Goal: Task Accomplishment & Management: Use online tool/utility

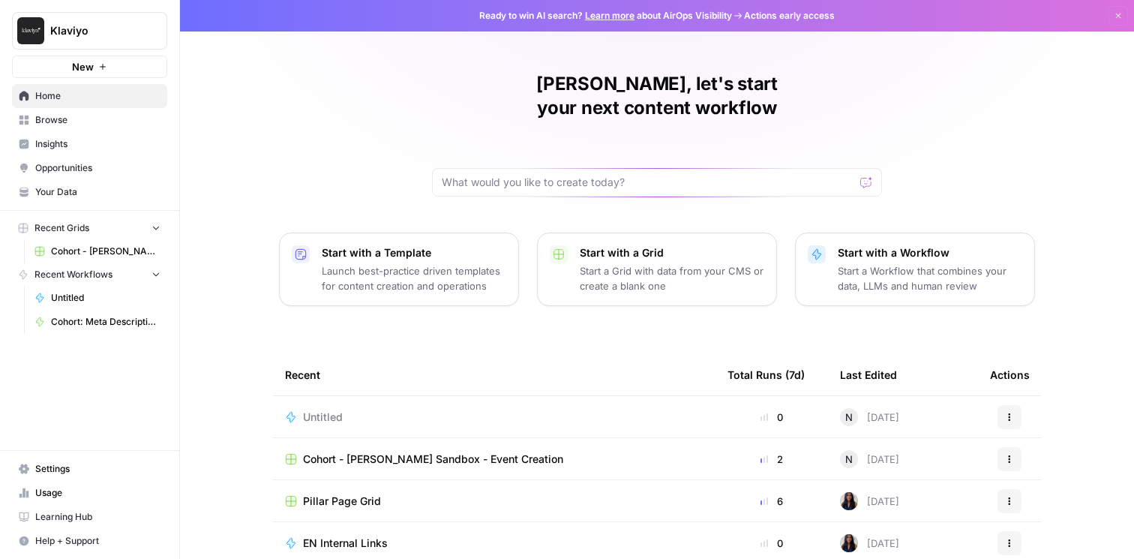
click at [67, 60] on button "New" at bounding box center [89, 67] width 155 height 23
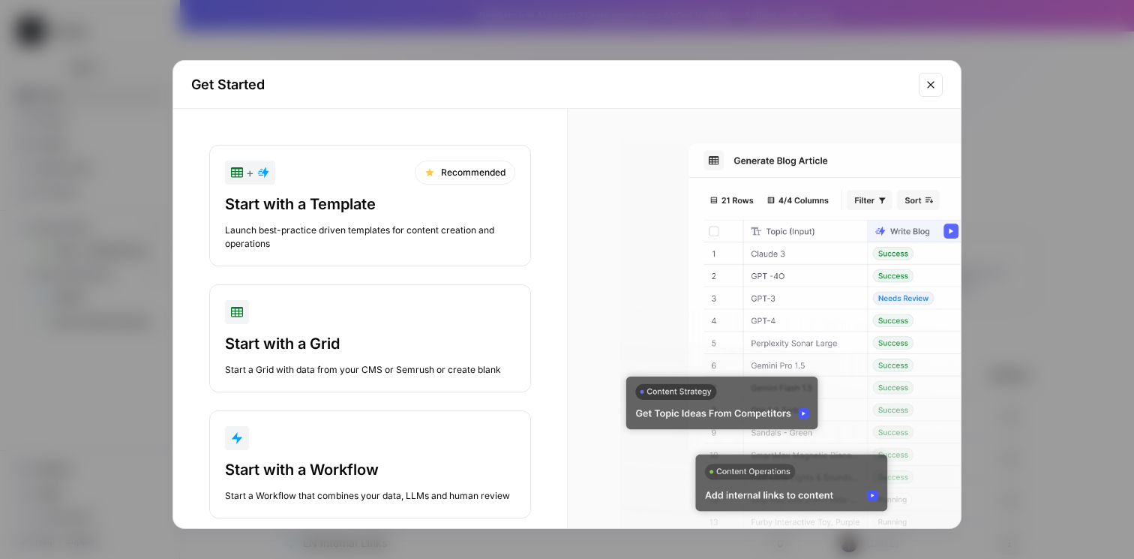
click at [320, 221] on div "Start with a Template Launch best-practice driven templates for content creatio…" at bounding box center [370, 222] width 290 height 57
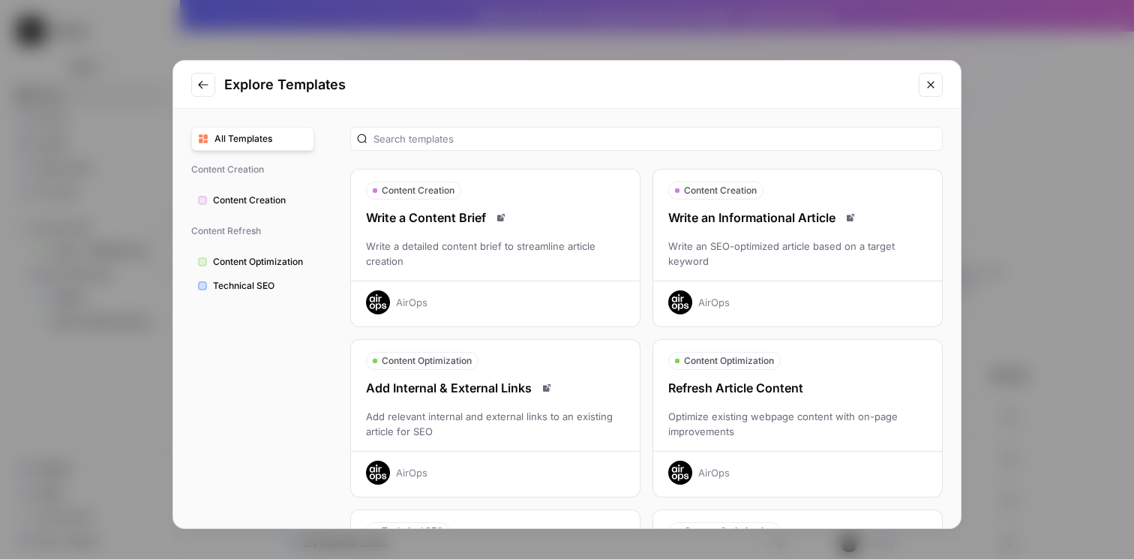
click at [216, 85] on div "Explore Templates" at bounding box center [567, 85] width 788 height 48
click at [209, 85] on button "Go to previous step" at bounding box center [203, 85] width 24 height 24
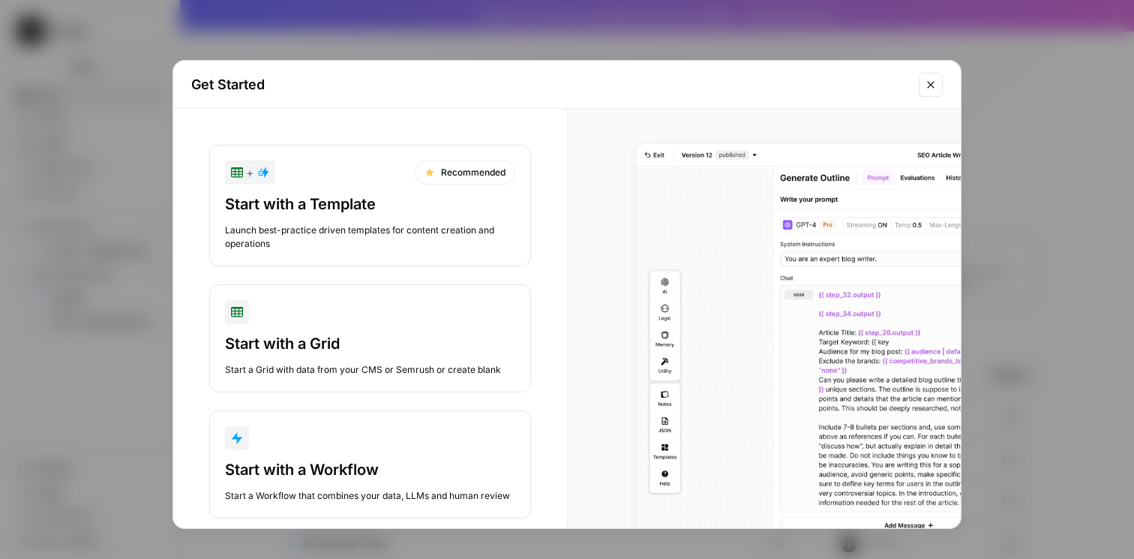
click at [402, 442] on div "button" at bounding box center [370, 438] width 290 height 24
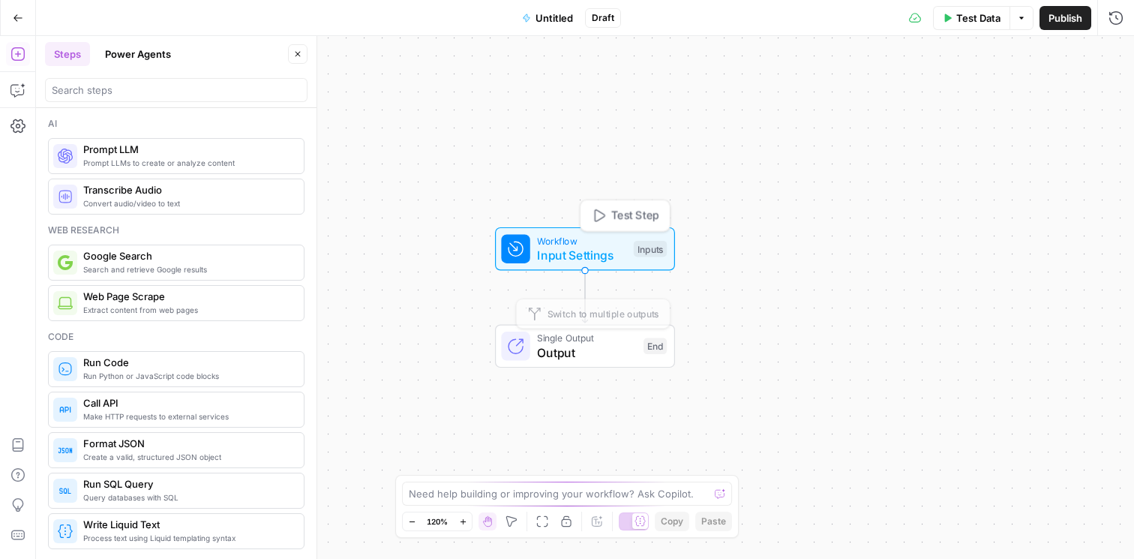
click at [642, 258] on div "Workflow Input Settings Inputs Test Step" at bounding box center [584, 248] width 166 height 31
click at [987, 107] on button "Add Field" at bounding box center [972, 102] width 250 height 24
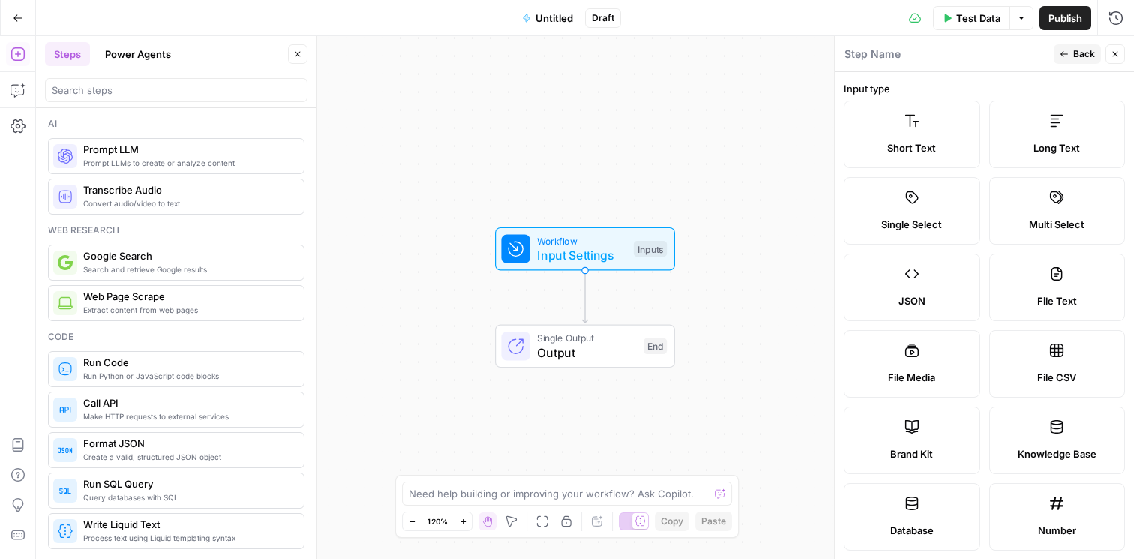
click at [1042, 143] on span "Long Text" at bounding box center [1057, 147] width 47 height 15
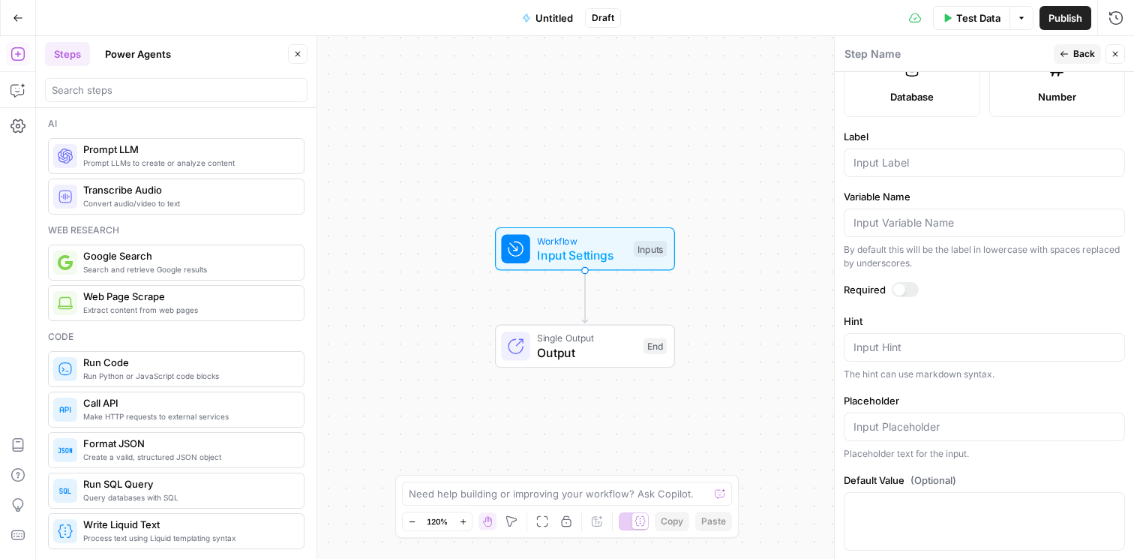
scroll to position [455, 0]
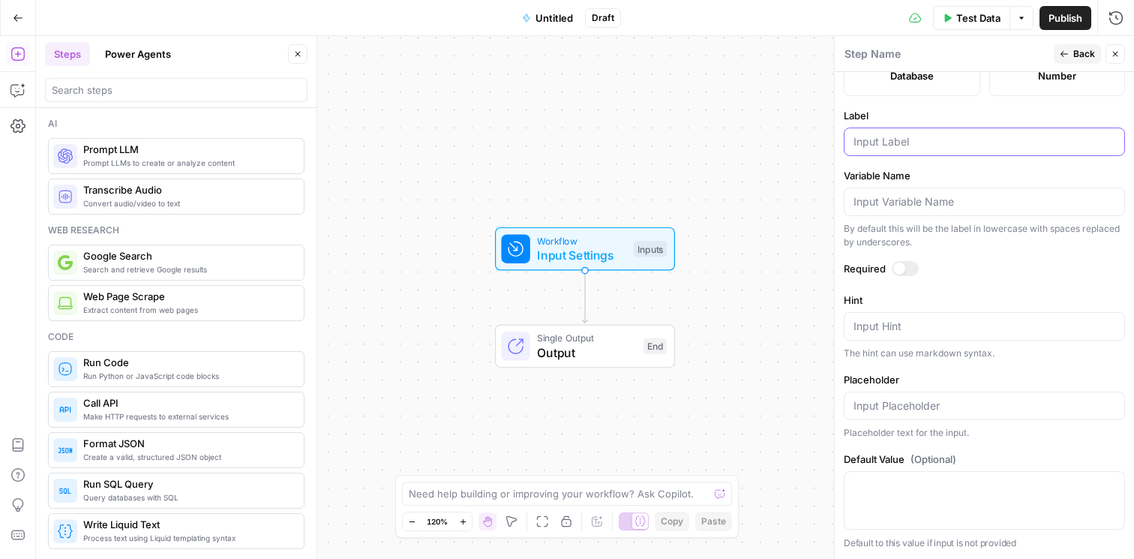
click at [904, 136] on input "Label" at bounding box center [985, 141] width 262 height 15
type input "Ticket Paste"
click at [902, 410] on input "Placeholder" at bounding box center [985, 405] width 262 height 15
click at [986, 435] on div "Placeholder text for the input." at bounding box center [984, 433] width 281 height 14
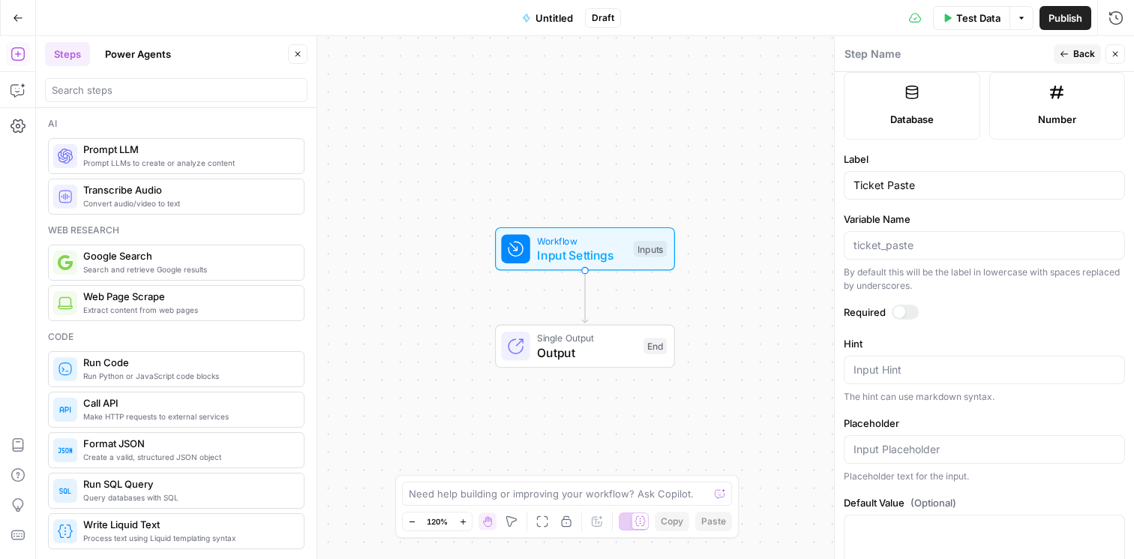
scroll to position [391, 0]
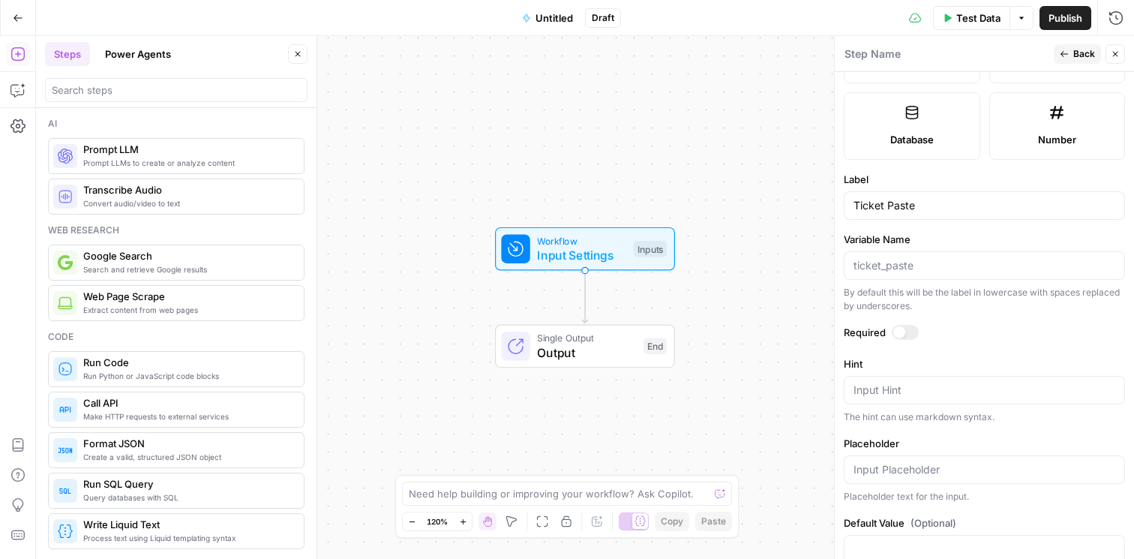
click at [901, 331] on div at bounding box center [899, 332] width 12 height 12
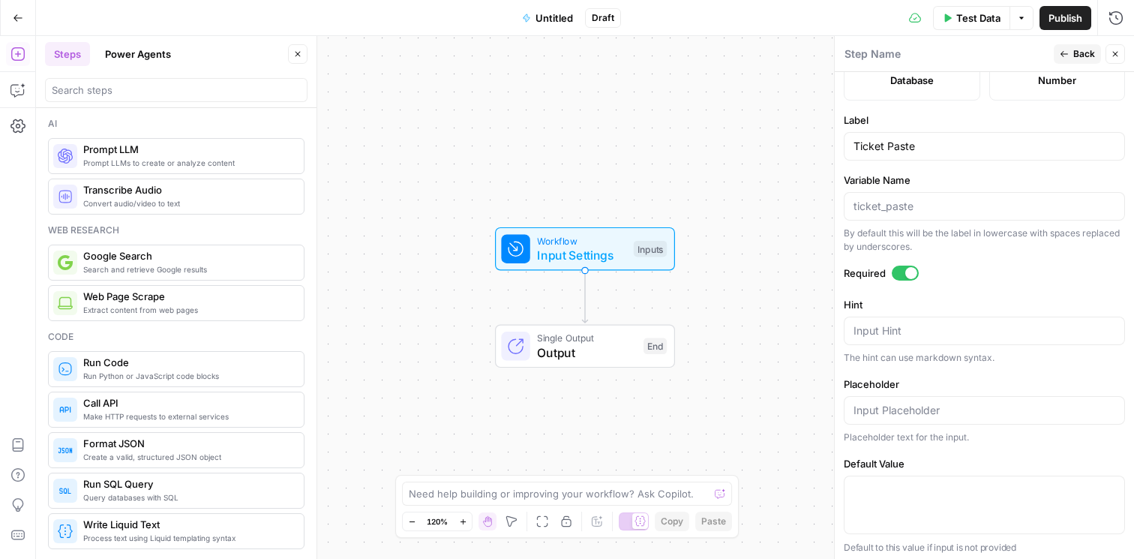
scroll to position [455, 0]
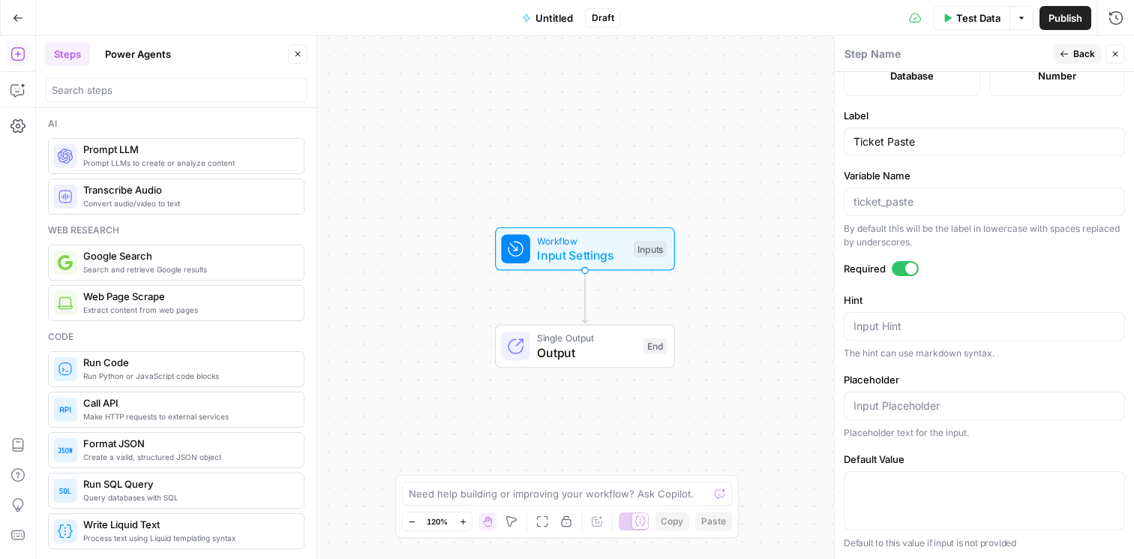
click at [1106, 55] on button "Close" at bounding box center [1116, 54] width 20 height 20
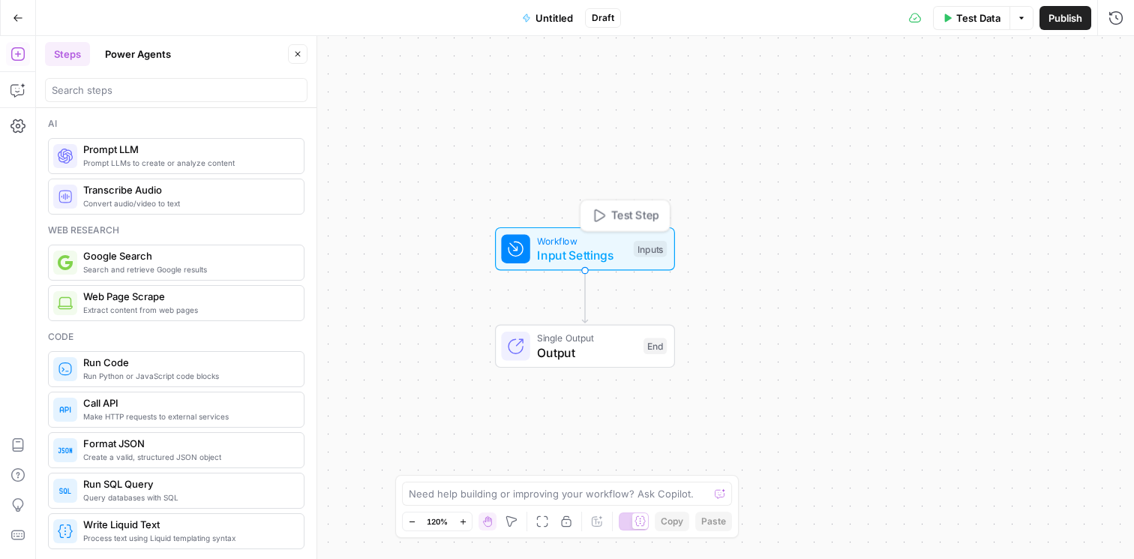
click at [599, 243] on span "Workflow" at bounding box center [581, 240] width 89 height 14
click at [929, 169] on button "Add Field" at bounding box center [972, 168] width 250 height 24
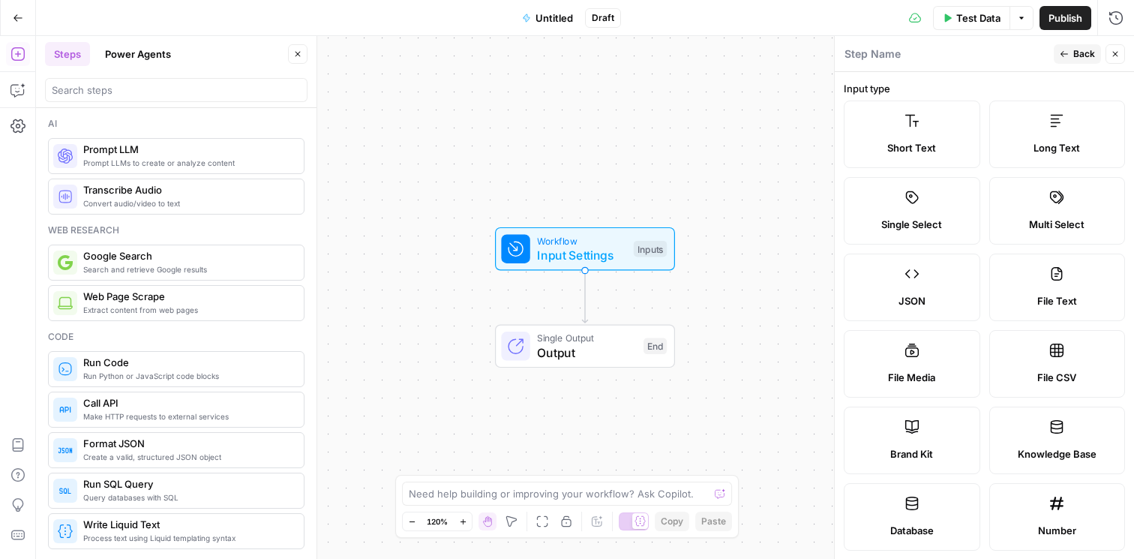
click at [1028, 230] on div "Multi Select" at bounding box center [1057, 224] width 111 height 15
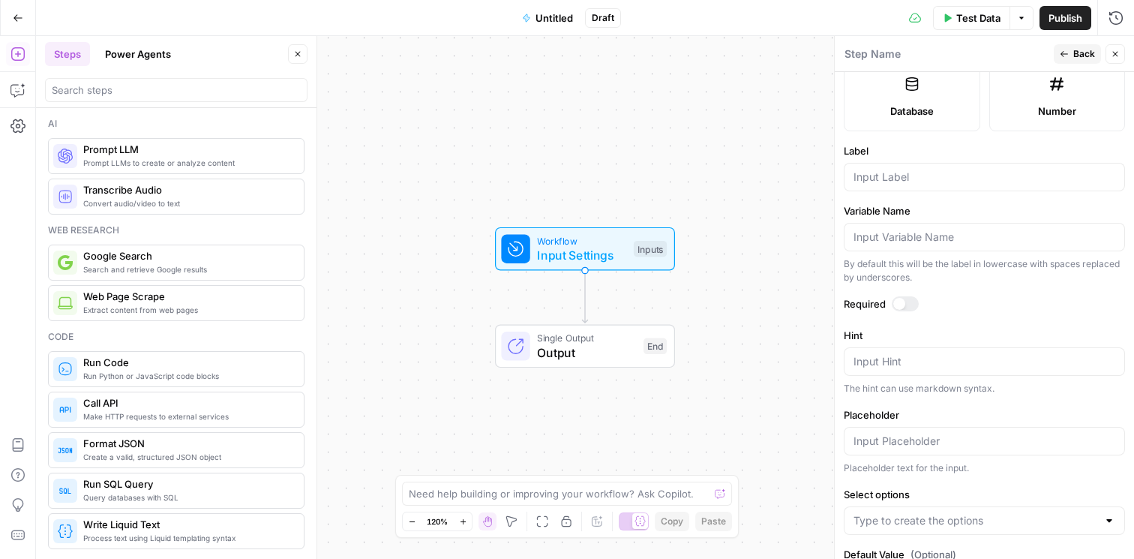
scroll to position [425, 0]
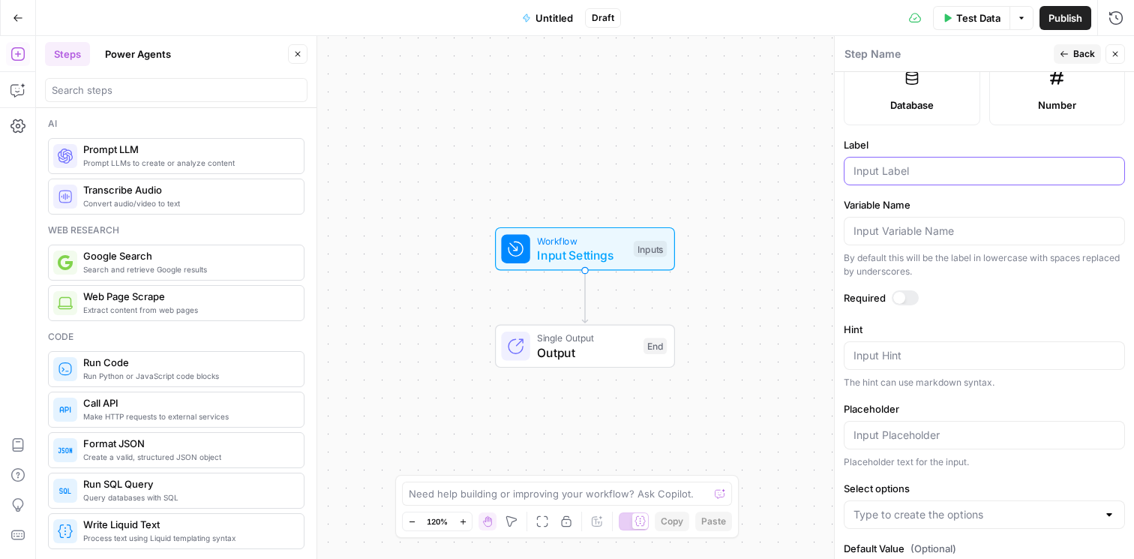
click at [893, 172] on input "Label" at bounding box center [985, 171] width 262 height 15
type input "P"
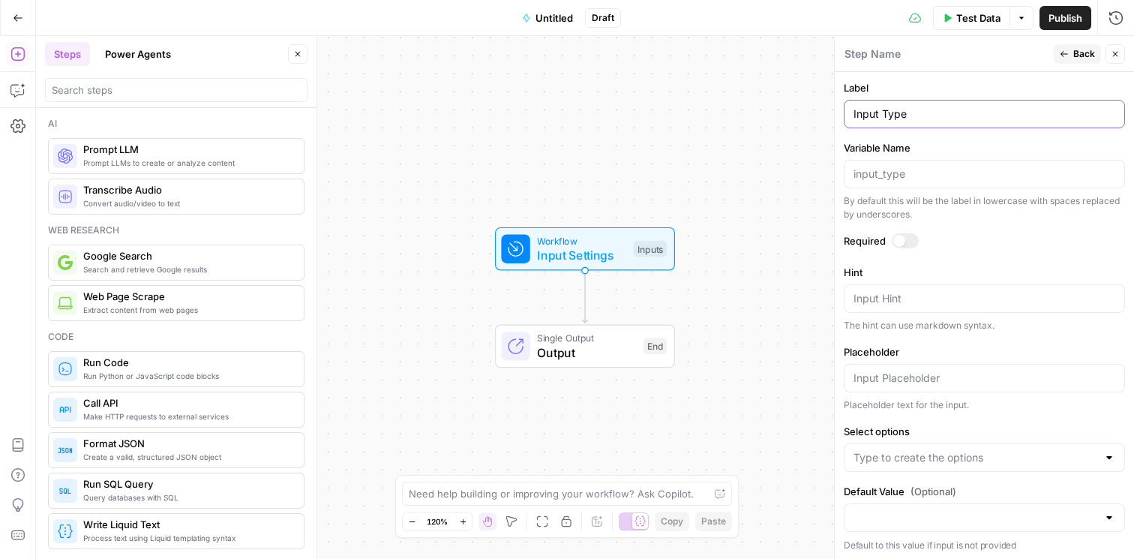
scroll to position [485, 0]
type input "Input Type"
click at [900, 237] on div at bounding box center [899, 239] width 12 height 12
click at [1079, 57] on span "Back" at bounding box center [1084, 54] width 22 height 14
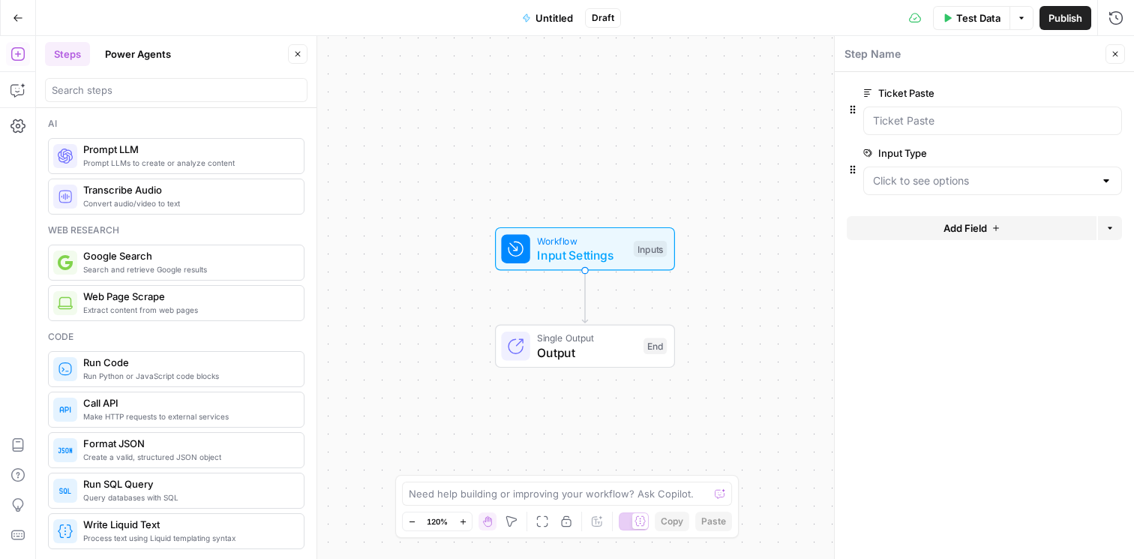
click at [1007, 228] on button "Add Field" at bounding box center [972, 228] width 250 height 24
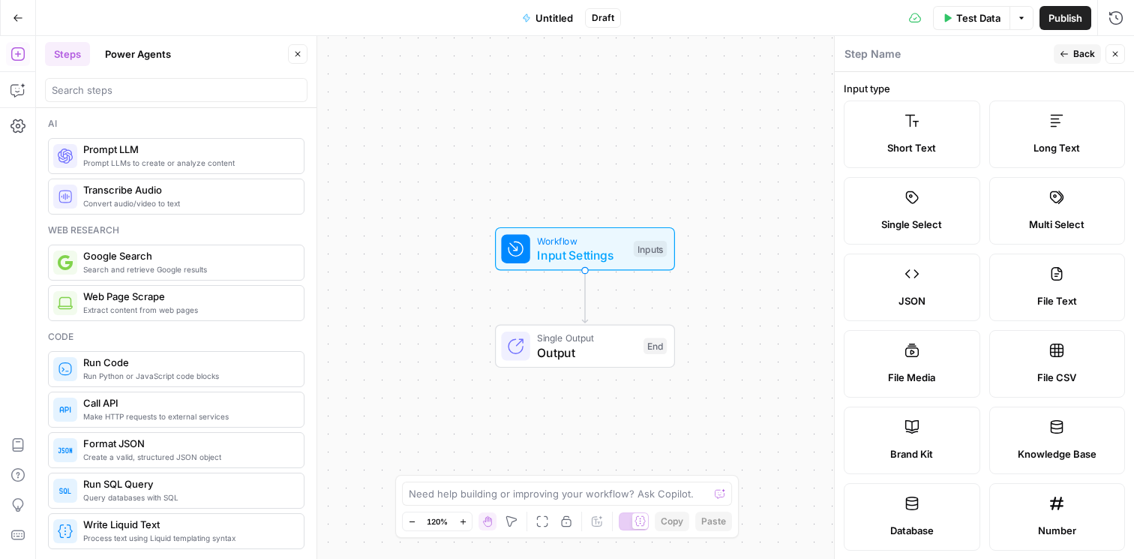
click at [1060, 59] on button "Back" at bounding box center [1077, 54] width 47 height 20
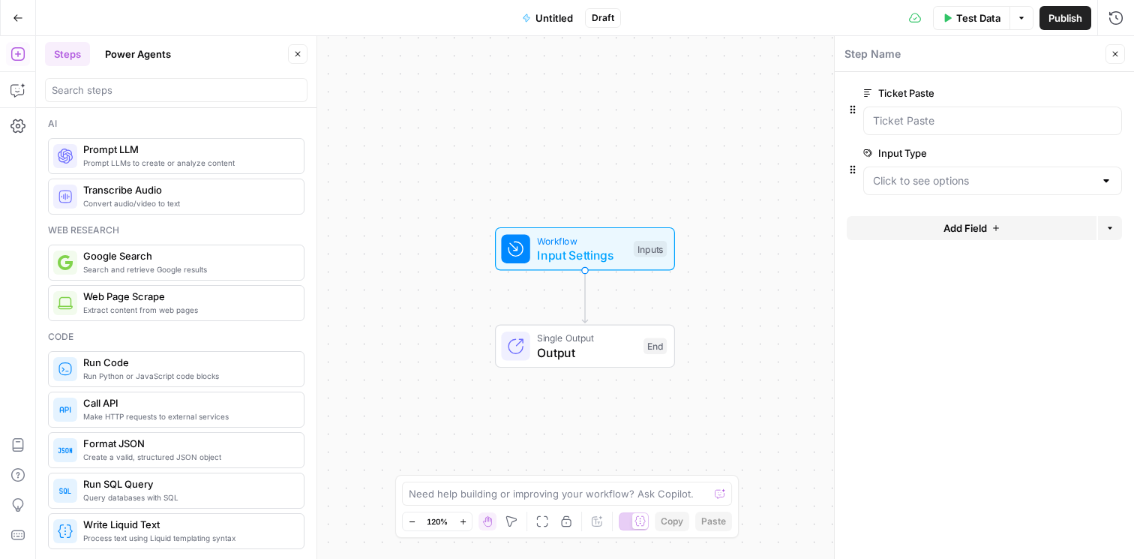
click at [980, 189] on div at bounding box center [992, 181] width 259 height 29
click at [1082, 156] on button "edit field" at bounding box center [1072, 153] width 58 height 18
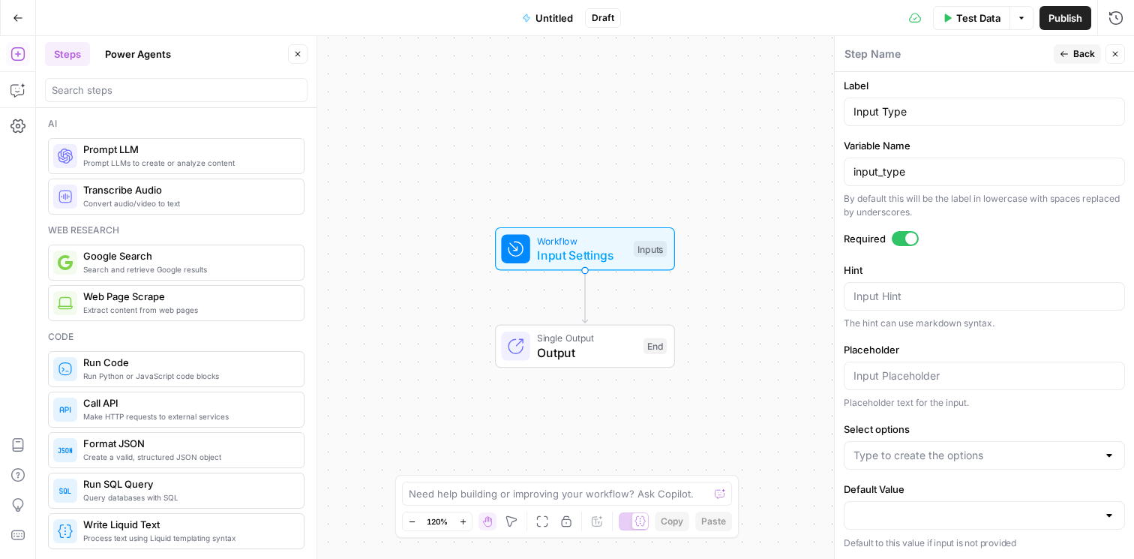
click at [914, 446] on div at bounding box center [984, 455] width 281 height 29
click button "↵ Press enter to create an option" at bounding box center [985, 492] width 268 height 21
click at [913, 453] on input "Select options" at bounding box center [976, 455] width 244 height 15
type input "Customer Issue"
type input "Whole TIcket"
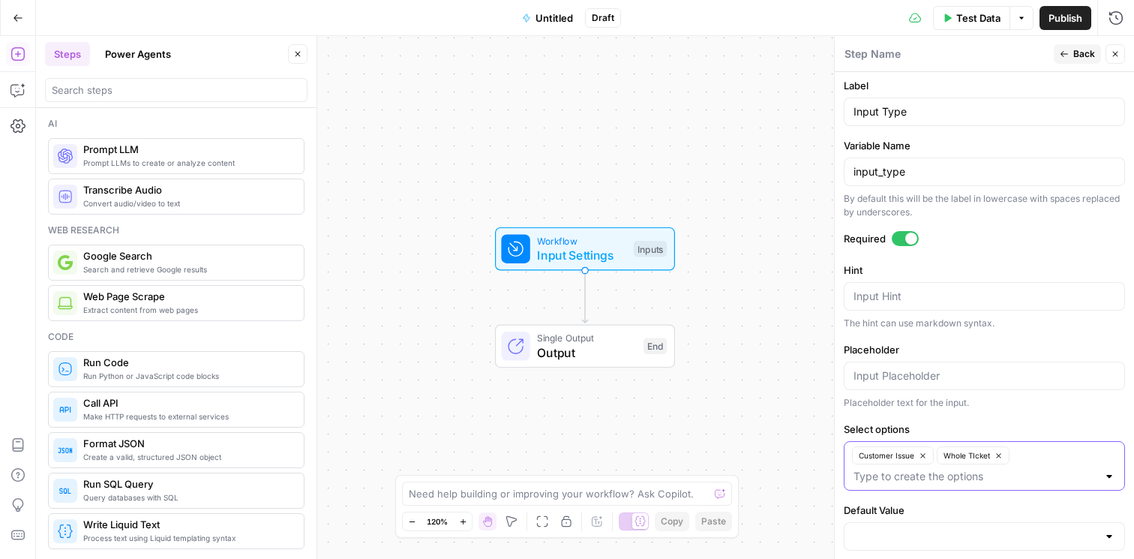
click at [1001, 452] on icon "button" at bounding box center [999, 456] width 8 height 8
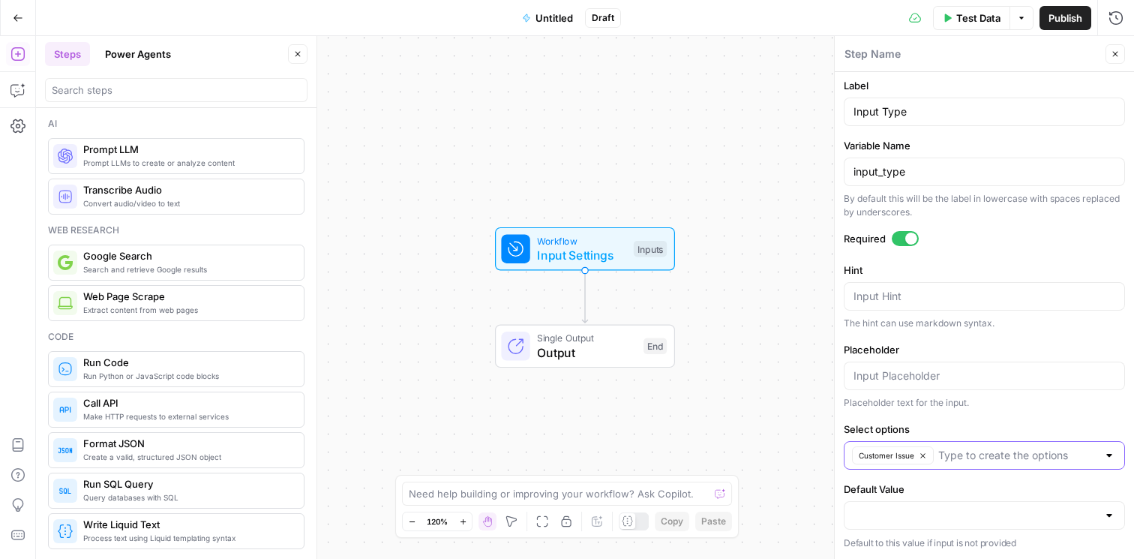
click at [1001, 451] on input "Select options" at bounding box center [1017, 455] width 159 height 15
type input "Whole Ticket"
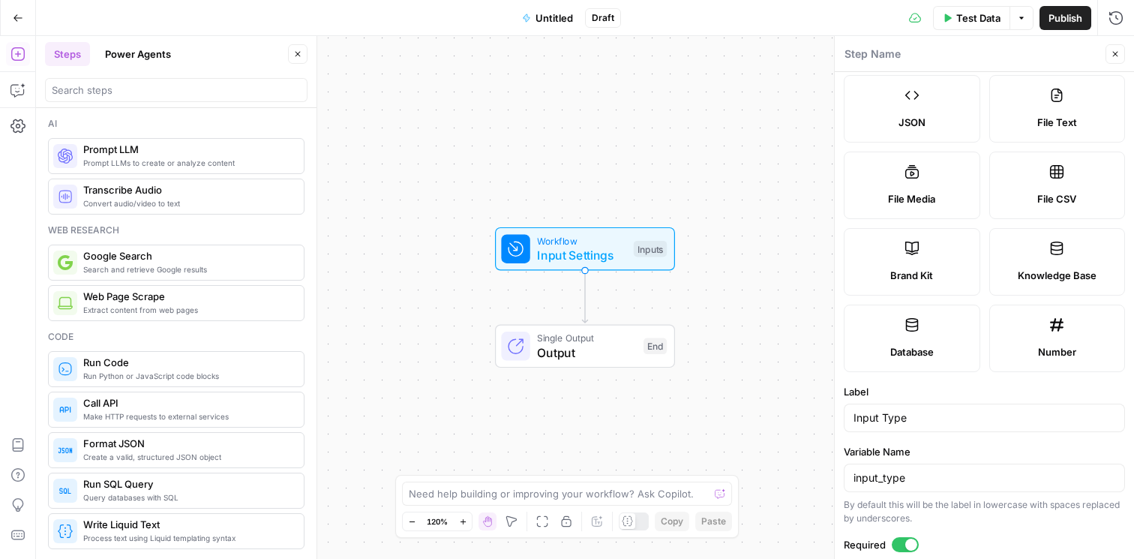
scroll to position [68, 0]
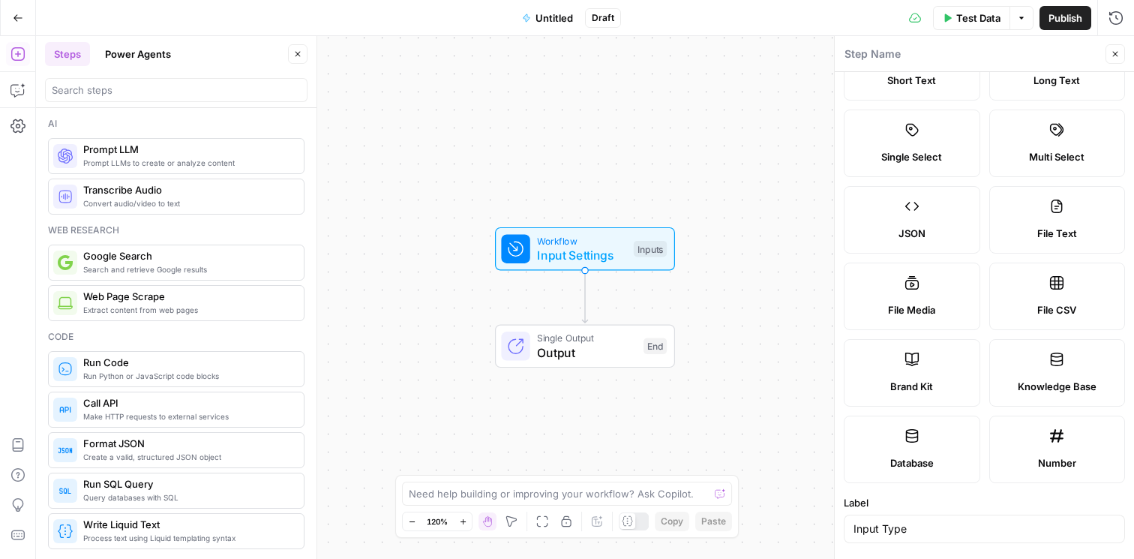
click at [1112, 52] on icon "button" at bounding box center [1115, 54] width 9 height 9
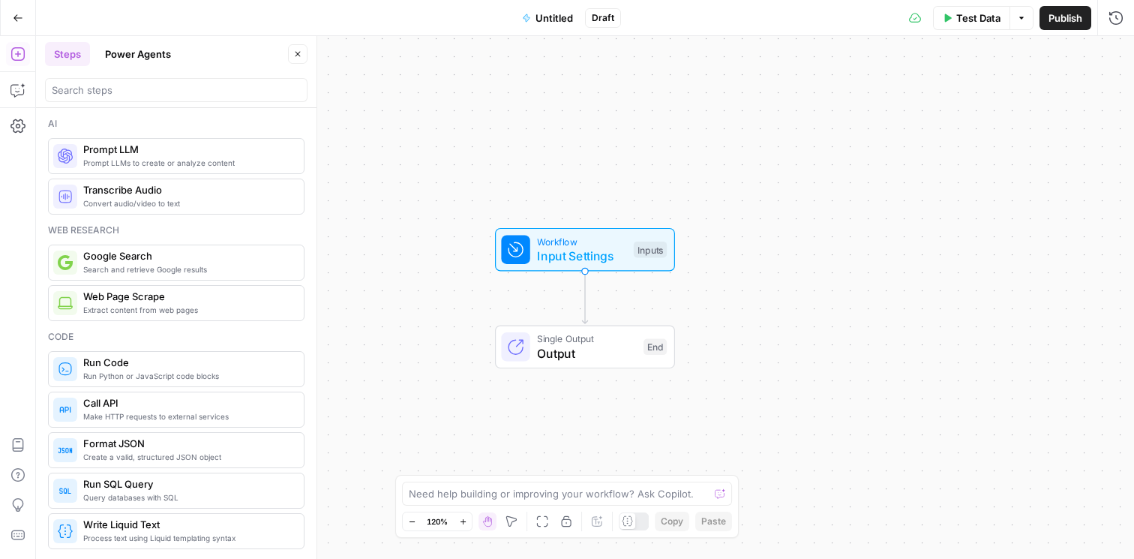
click at [622, 250] on span "Input Settings" at bounding box center [581, 256] width 89 height 18
click at [632, 249] on div "Workflow Input Settings Inputs Test Step" at bounding box center [584, 249] width 166 height 31
click at [907, 170] on div at bounding box center [992, 181] width 259 height 29
click at [868, 273] on form "Ticket Paste edit field Delete group Input Type edit field Delete group Add Fie…" at bounding box center [984, 315] width 299 height 487
click at [921, 232] on button "Add Field" at bounding box center [972, 228] width 250 height 24
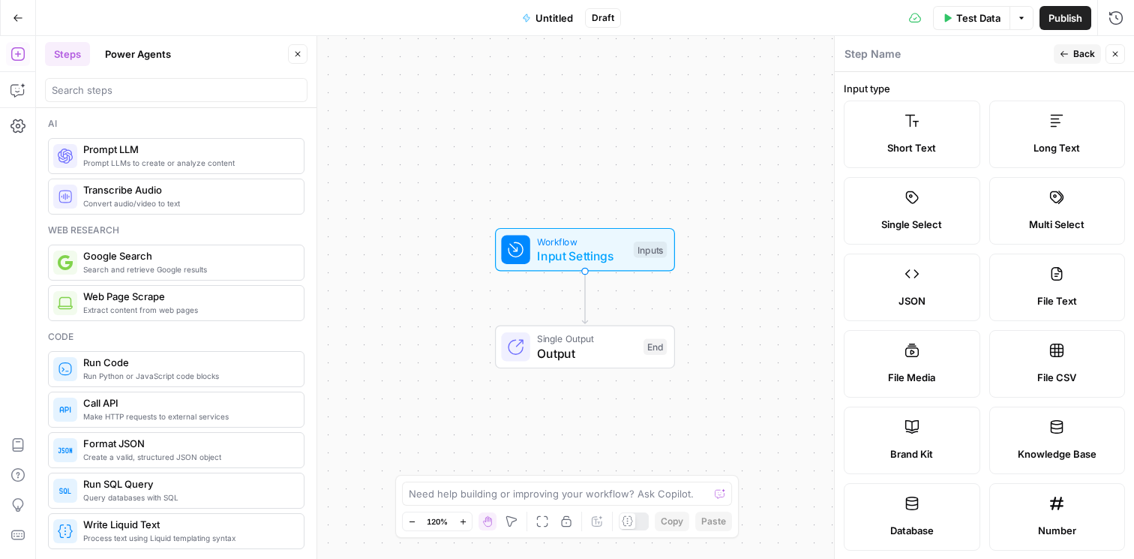
click at [1039, 140] on span "Long Text" at bounding box center [1057, 147] width 47 height 15
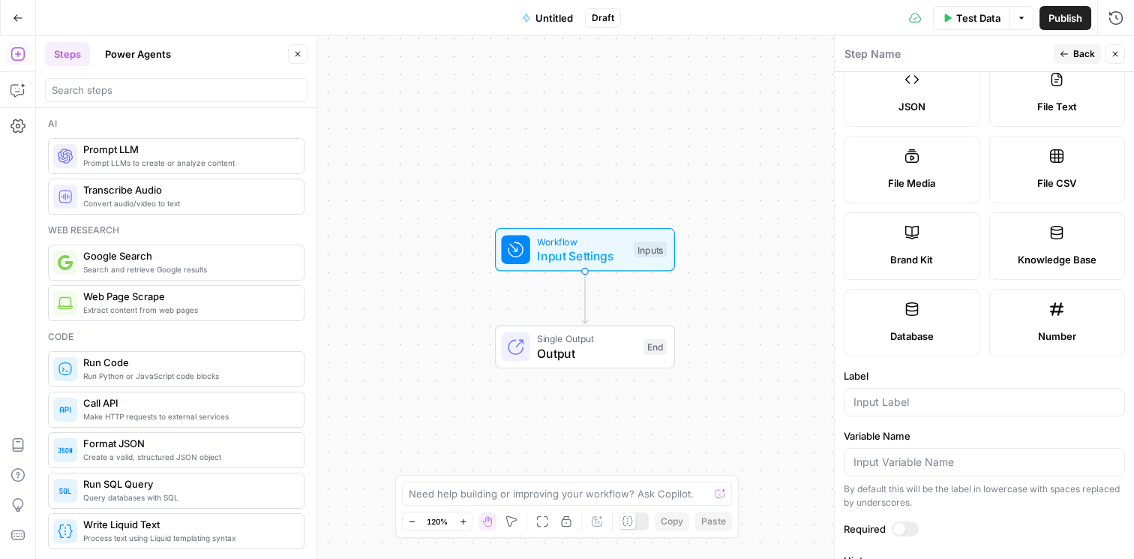
scroll to position [0, 0]
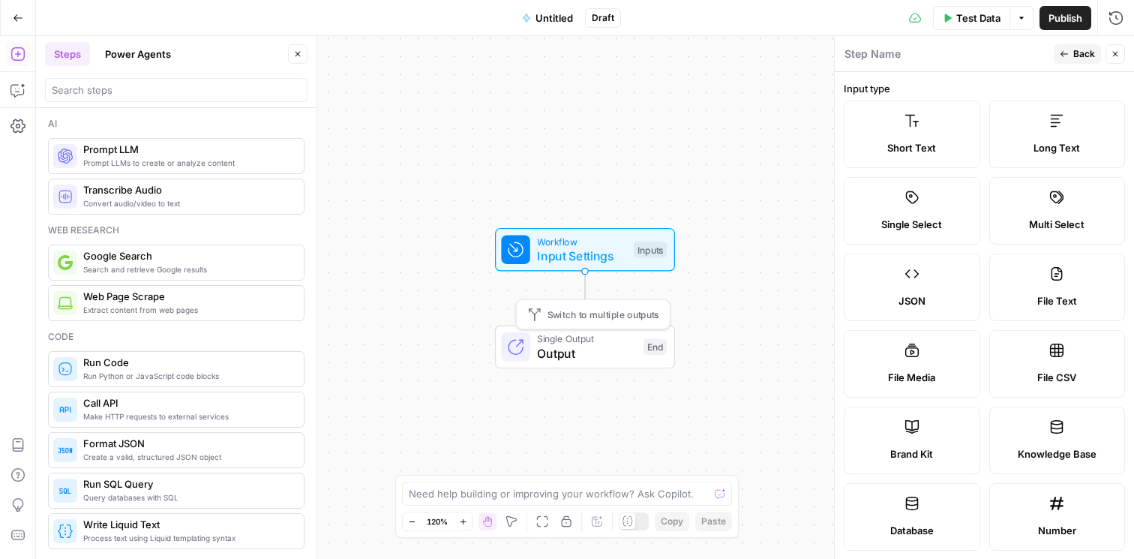
click at [601, 350] on span "Output" at bounding box center [586, 353] width 99 height 18
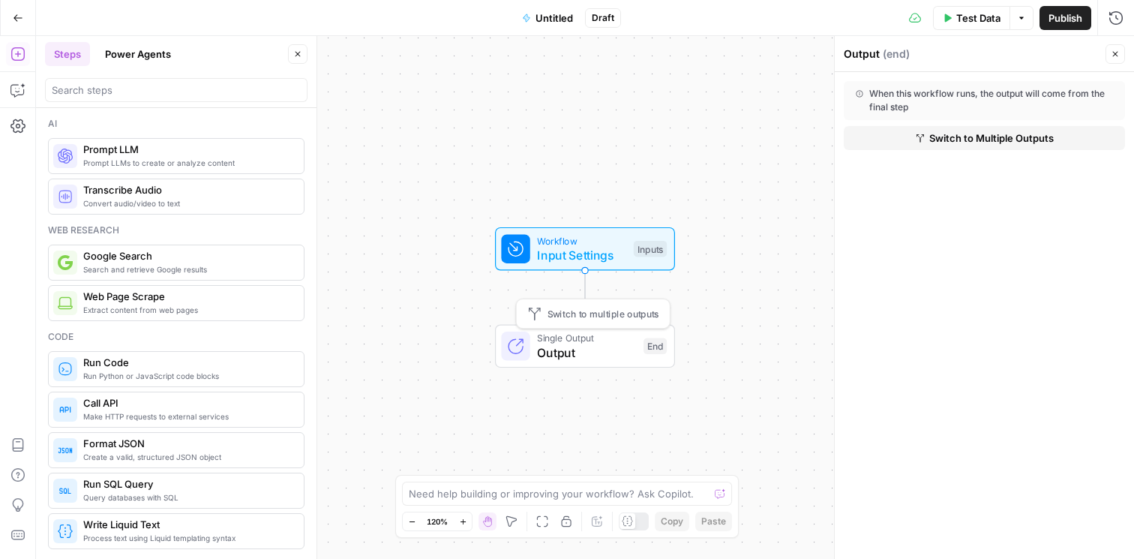
click at [602, 253] on span "Input Settings" at bounding box center [581, 255] width 89 height 18
click at [581, 245] on div "Workflow Input Settings" at bounding box center [581, 248] width 89 height 31
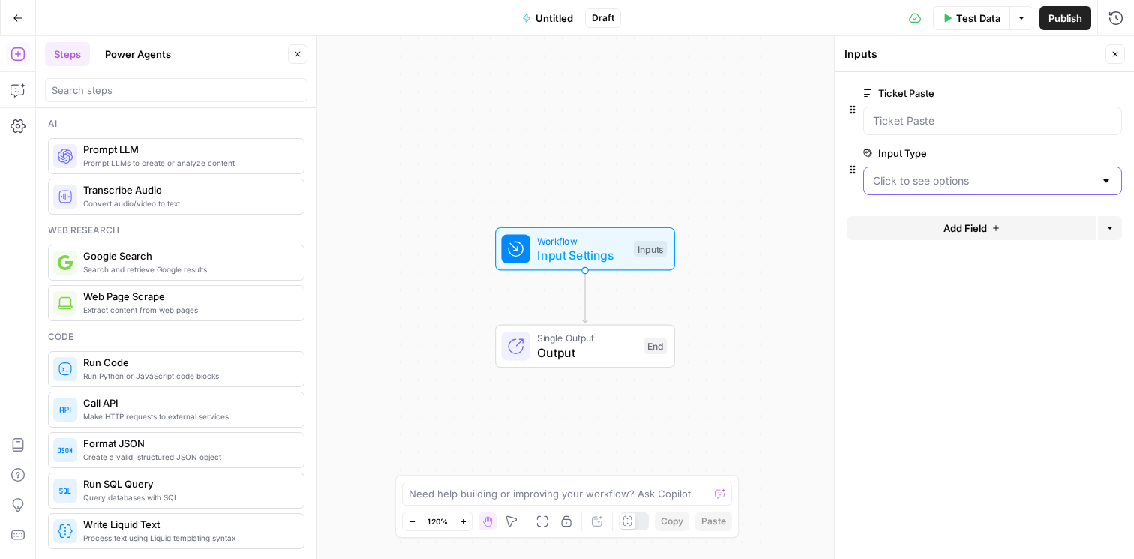
click at [923, 183] on Type "Input Type" at bounding box center [983, 180] width 221 height 15
click at [897, 221] on span "Customer Issue" at bounding box center [989, 218] width 227 height 15
click at [926, 178] on Type "Input Type" at bounding box center [983, 180] width 221 height 15
click at [918, 211] on span "Customer Issue" at bounding box center [989, 218] width 227 height 15
click at [928, 183] on Type "Input Type" at bounding box center [983, 180] width 221 height 15
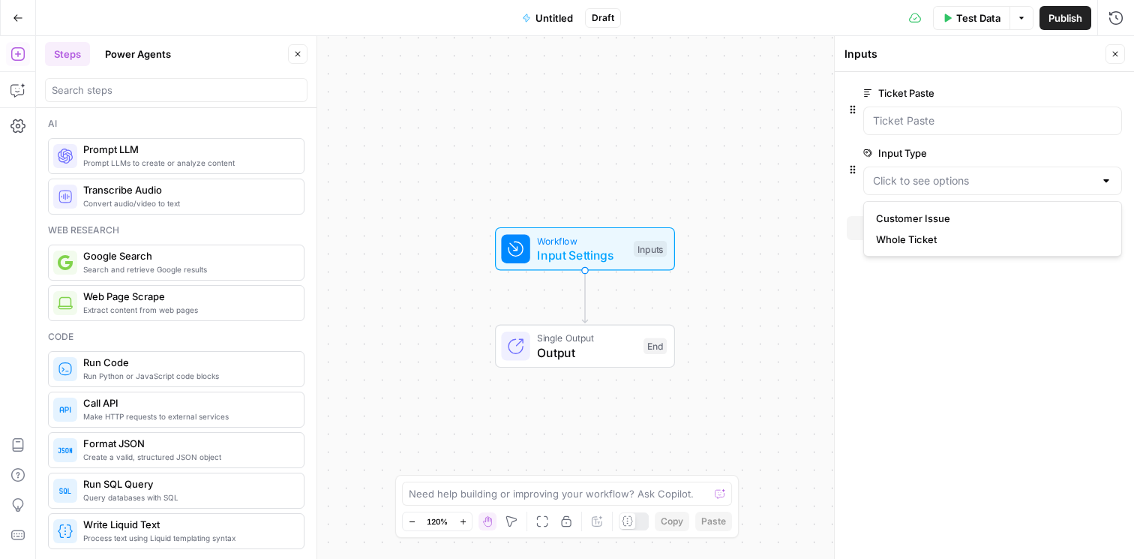
click at [1076, 150] on span "edit field" at bounding box center [1065, 153] width 33 height 12
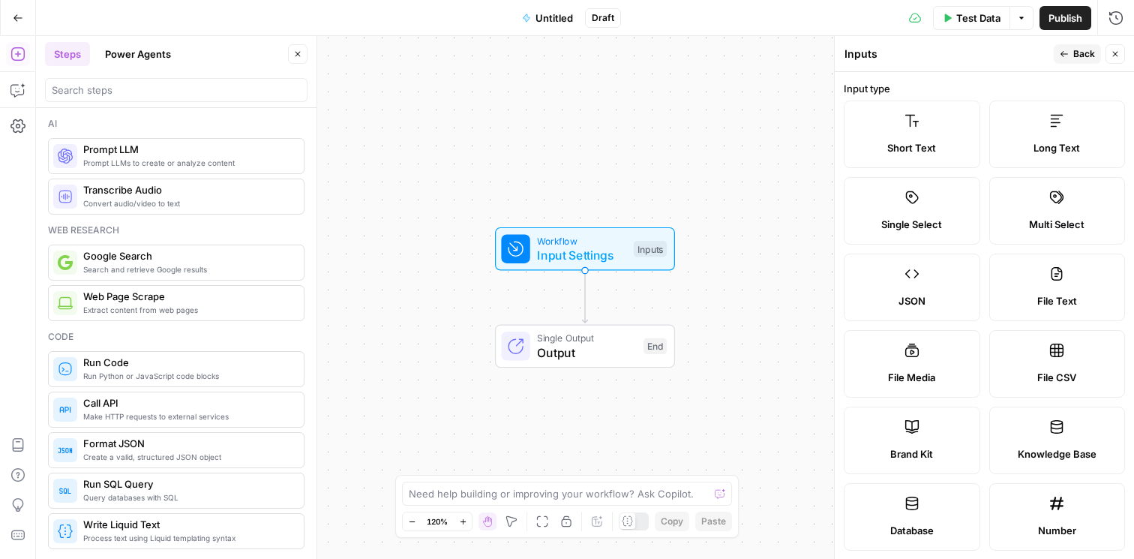
click at [911, 214] on label "Single Select" at bounding box center [912, 211] width 137 height 68
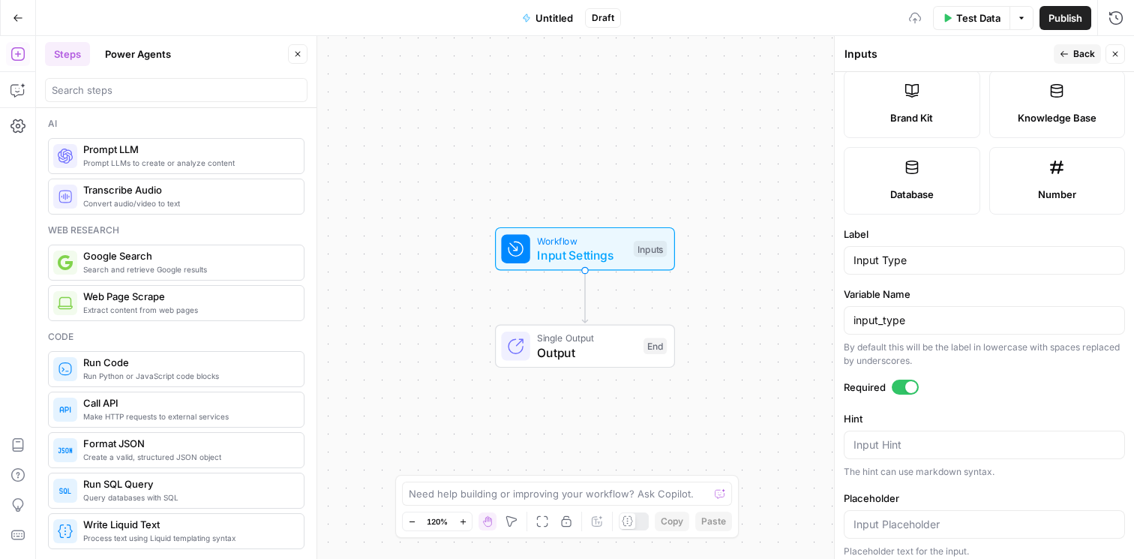
scroll to position [485, 0]
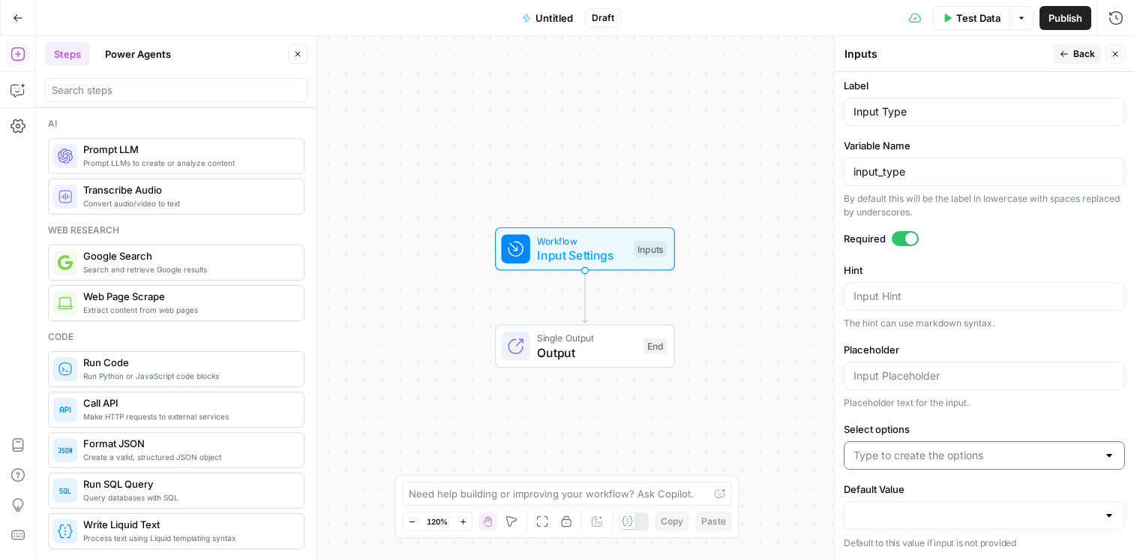
click at [906, 455] on input "Select options" at bounding box center [976, 455] width 244 height 15
type input "Customer Ticket"
type input "Whole Ticket"
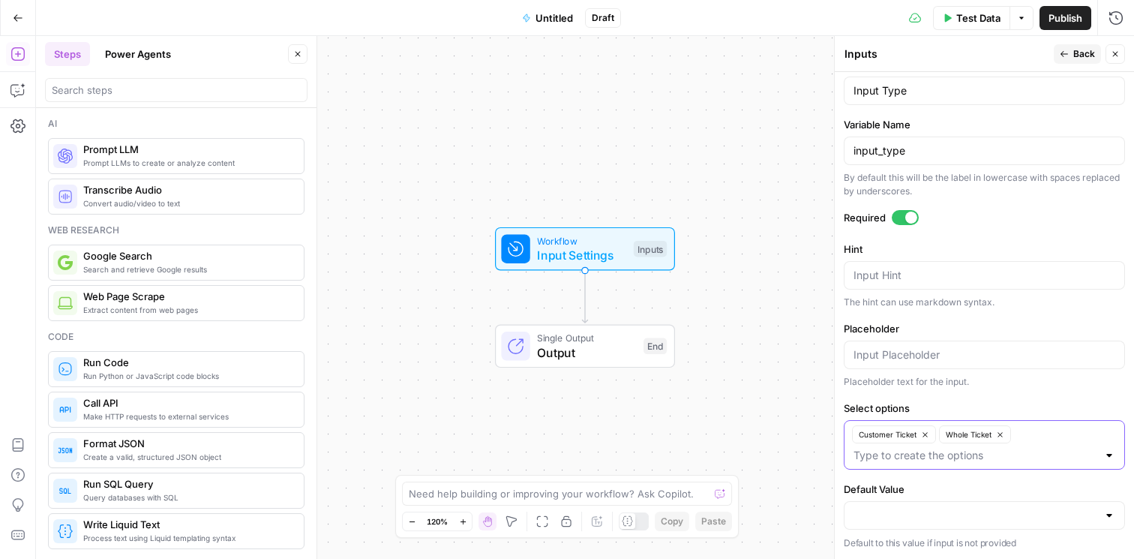
scroll to position [0, 0]
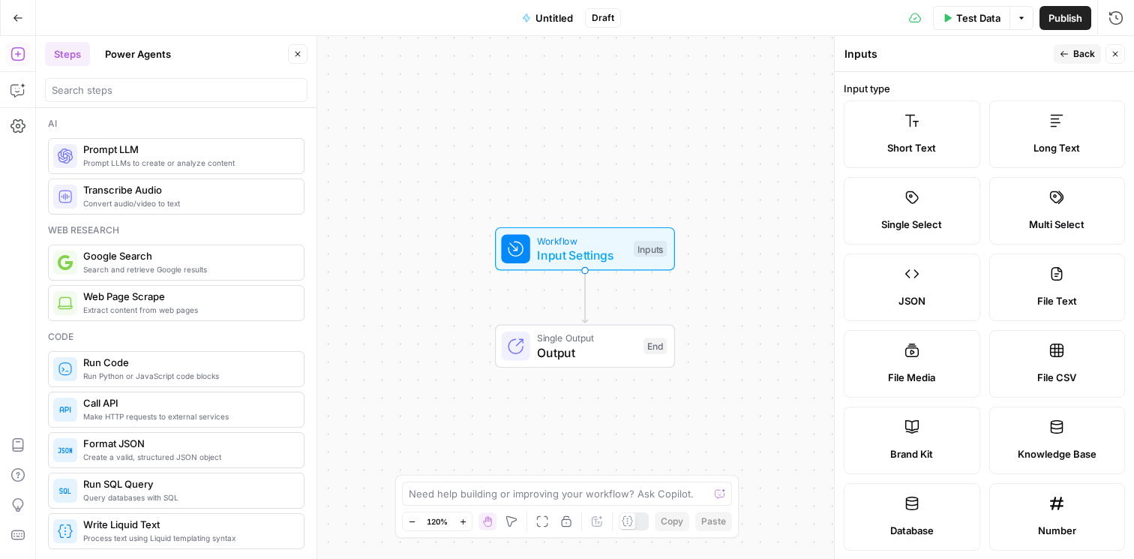
click at [1073, 38] on header "Inputs Inputs Back Close" at bounding box center [984, 54] width 299 height 36
click at [1073, 44] on button "Back" at bounding box center [1077, 54] width 47 height 20
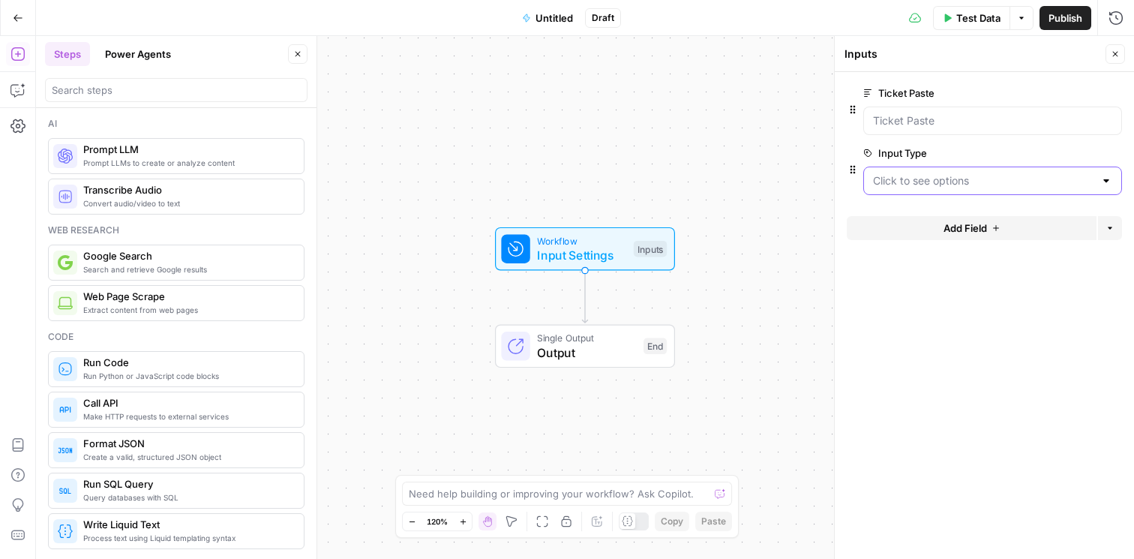
click at [951, 183] on Type "Input Type" at bounding box center [983, 180] width 221 height 15
click at [926, 219] on span "Customer Ticket" at bounding box center [989, 218] width 227 height 15
click at [927, 228] on button "Add Field" at bounding box center [972, 228] width 250 height 24
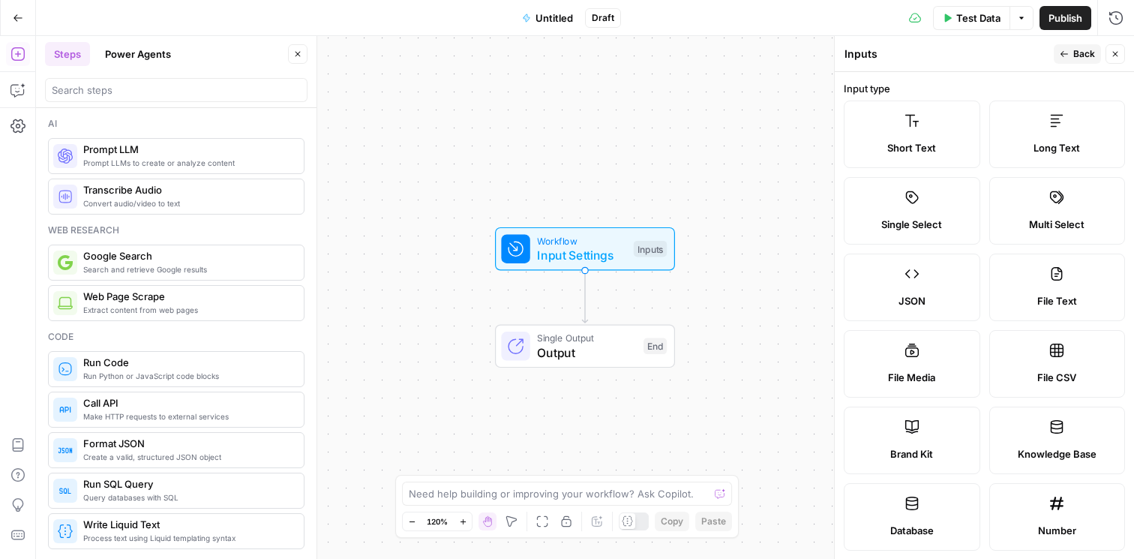
click at [927, 209] on label "Single Select" at bounding box center [912, 211] width 137 height 68
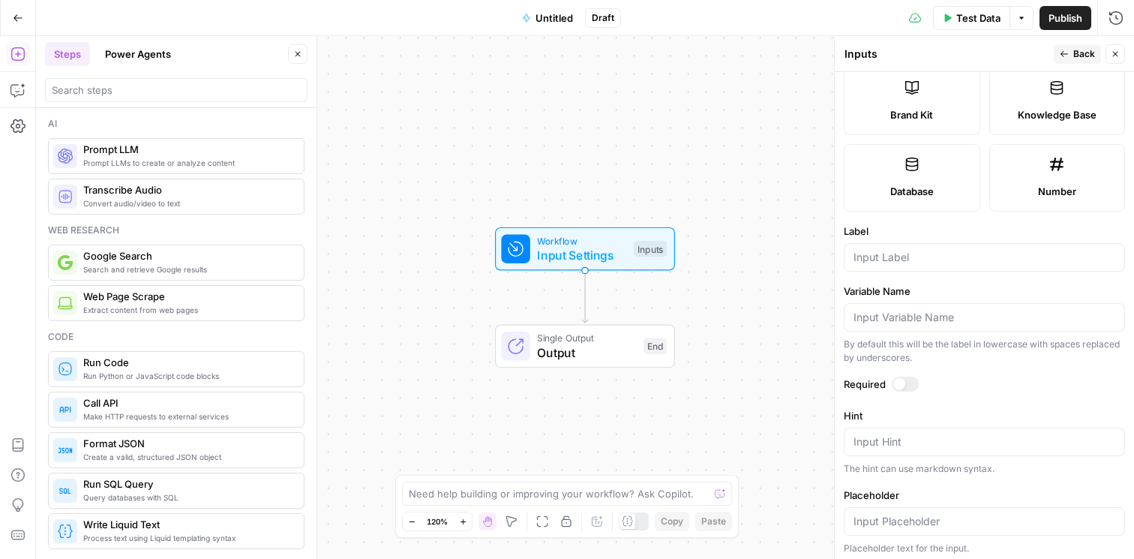
scroll to position [368, 0]
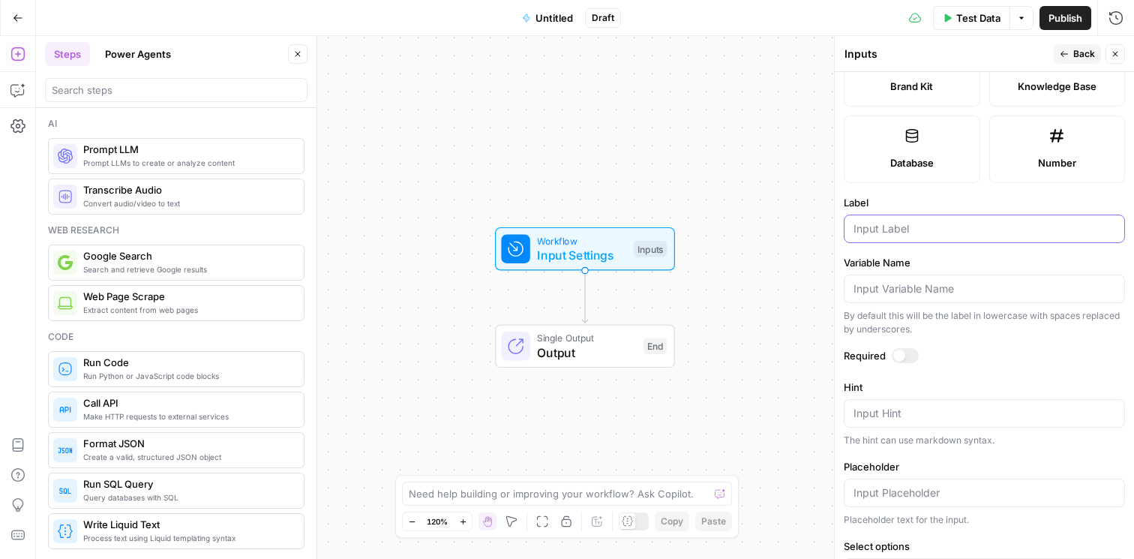
click at [890, 233] on input "Label" at bounding box center [985, 228] width 262 height 15
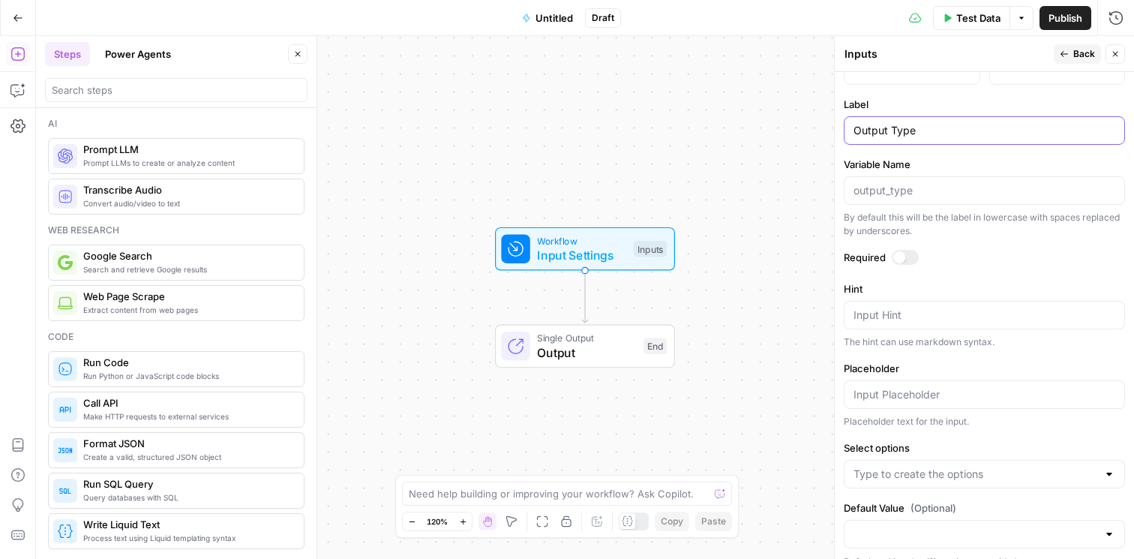
scroll to position [476, 0]
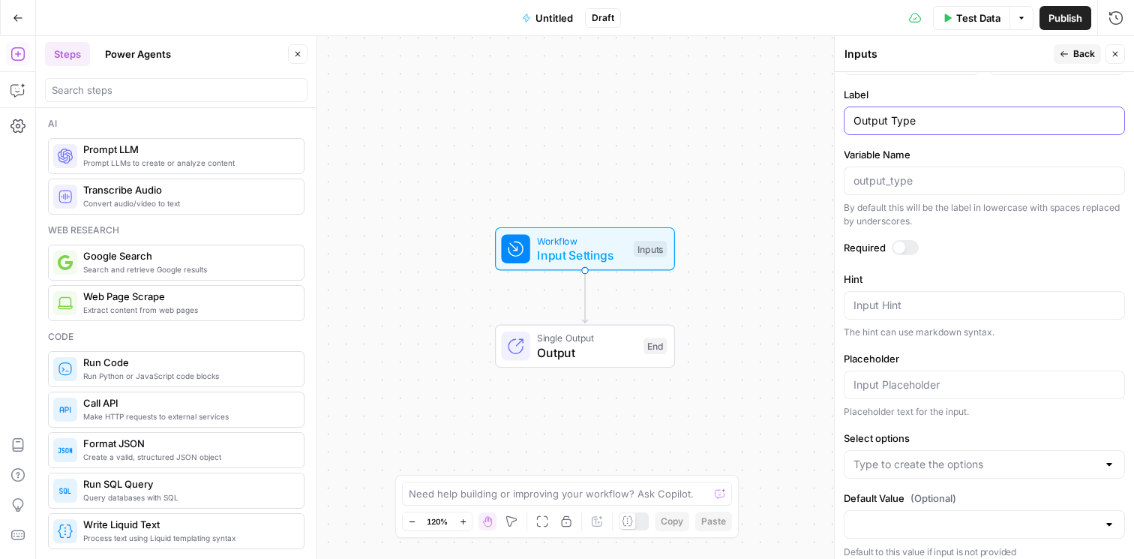
type input "Output Type"
click at [900, 392] on div at bounding box center [984, 385] width 281 height 29
click at [899, 459] on input "Select options" at bounding box center [976, 464] width 244 height 15
type input "Explanation + Questions"
type input "Just Explanation"
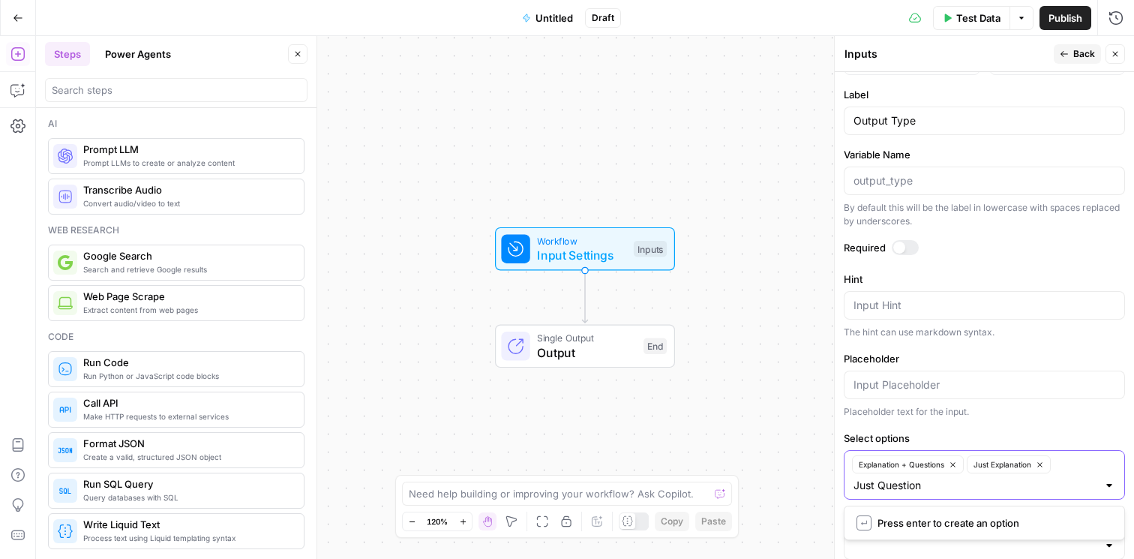
type input "Just Questions"
click at [908, 465] on span "Explanation + Questions" at bounding box center [902, 464] width 86 height 12
click at [925, 465] on icon "button" at bounding box center [925, 465] width 8 height 8
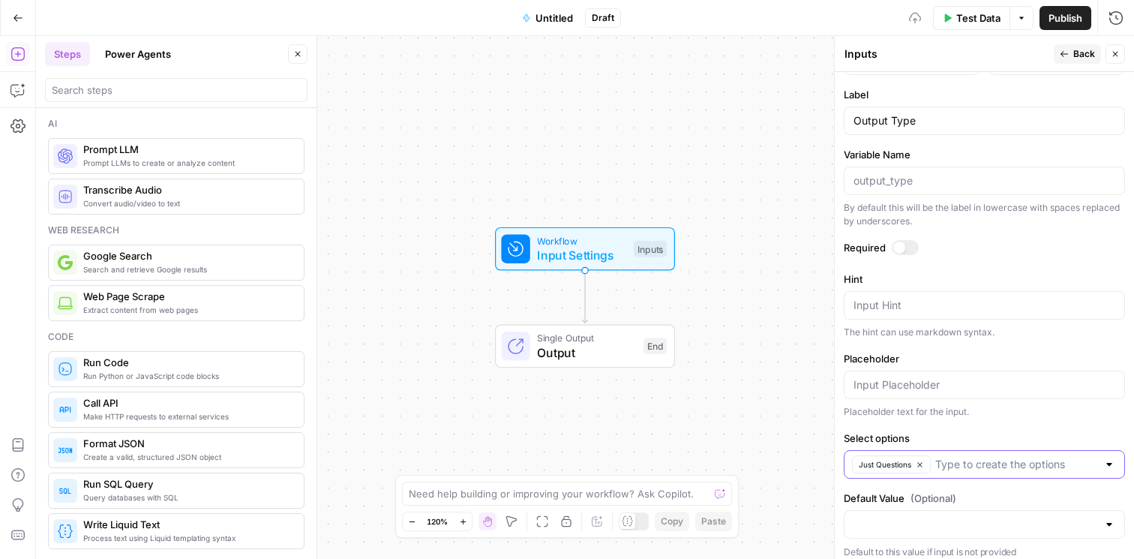
click at [918, 467] on icon "button" at bounding box center [920, 465] width 8 height 8
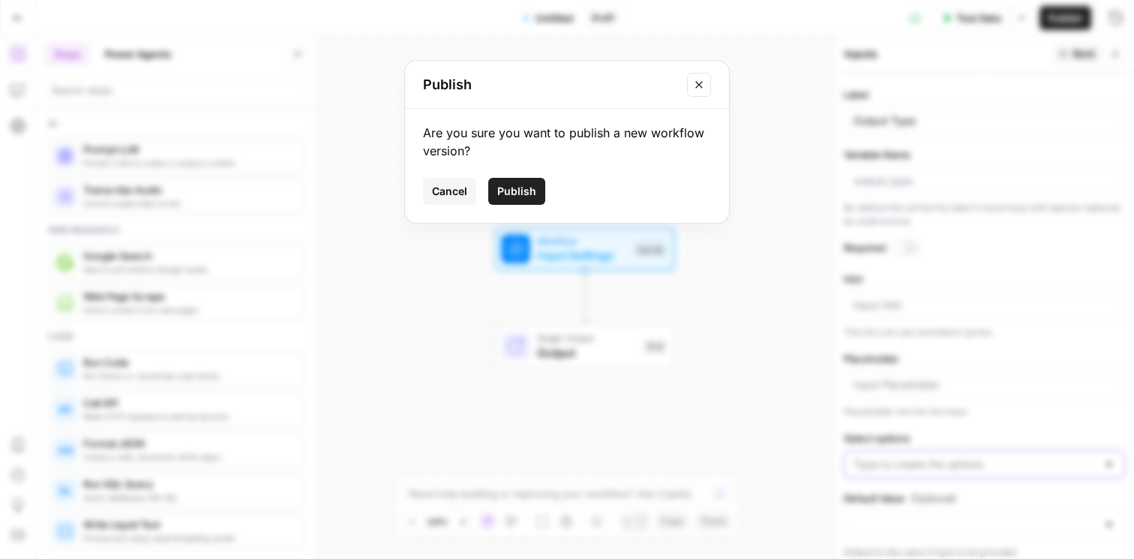
click at [454, 188] on span "Cancel" at bounding box center [449, 191] width 35 height 15
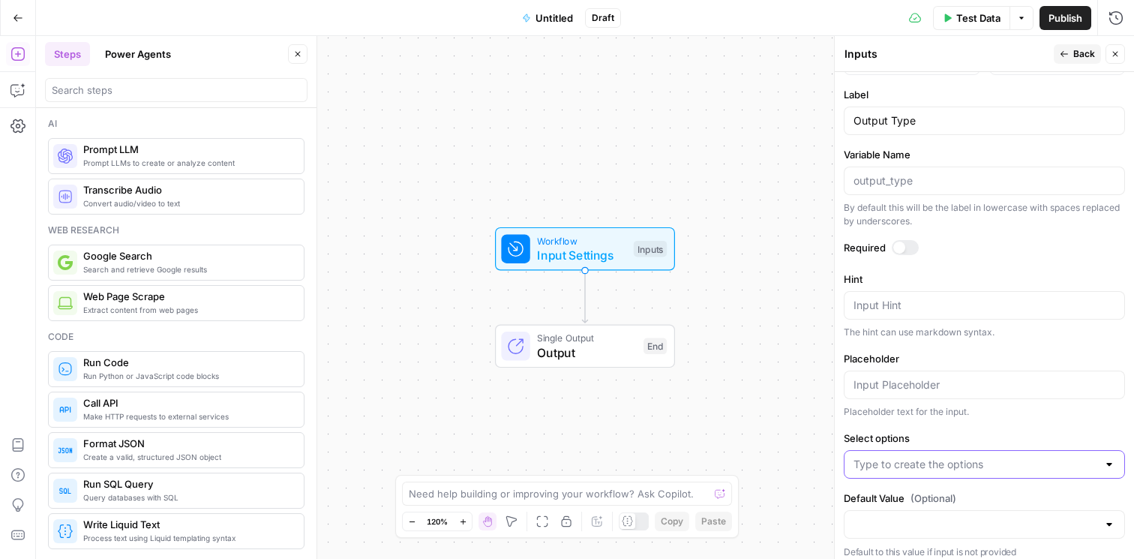
click at [958, 461] on input "Select options" at bounding box center [976, 464] width 244 height 15
type input "Explanations + Questions"
type input "Explanations"
click at [1055, 463] on input "Select options" at bounding box center [1034, 464] width 125 height 15
click at [1003, 463] on input "Select options" at bounding box center [1034, 464] width 125 height 15
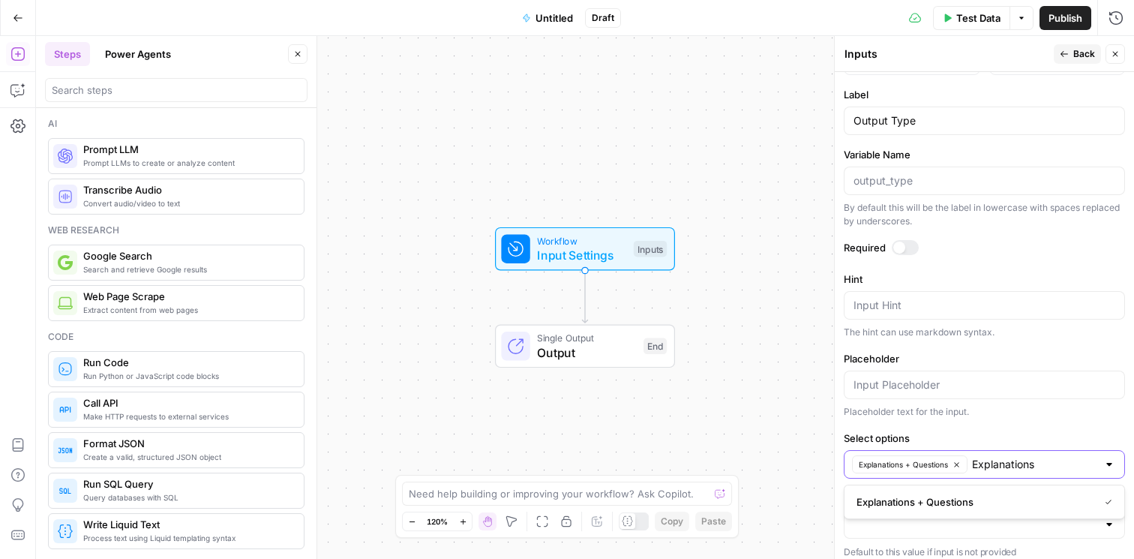
type input "Explanations"
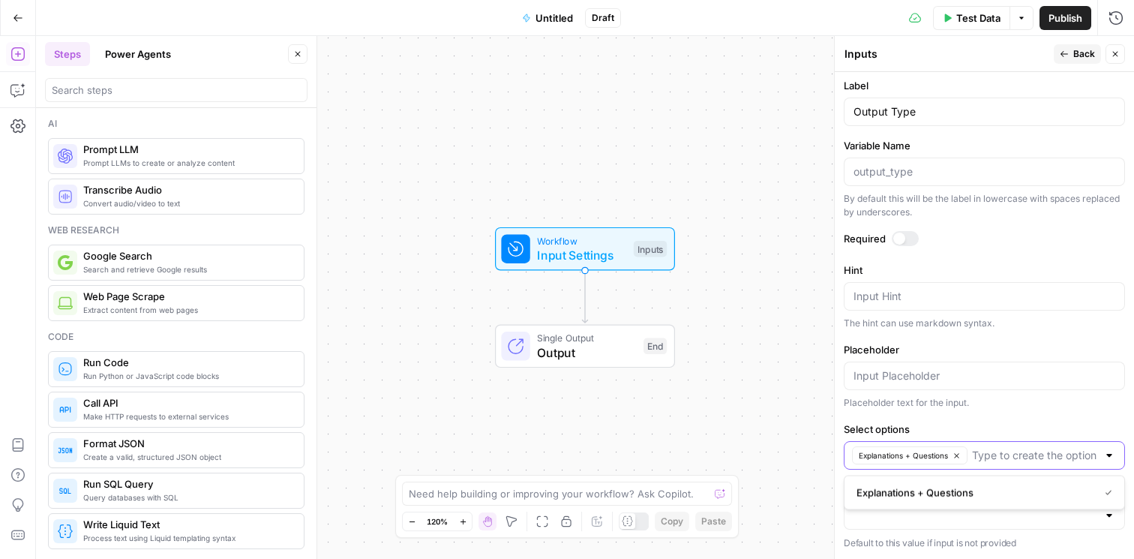
click at [1040, 454] on input "Select options" at bounding box center [1034, 455] width 125 height 15
type input "Explanation"
click at [1028, 419] on form "Input type Short Text Long Text Single Select Multi Select JSON File Text File …" at bounding box center [984, 315] width 299 height 487
click at [1026, 457] on input "Select options" at bounding box center [1034, 455] width 125 height 15
type input "Expsd"
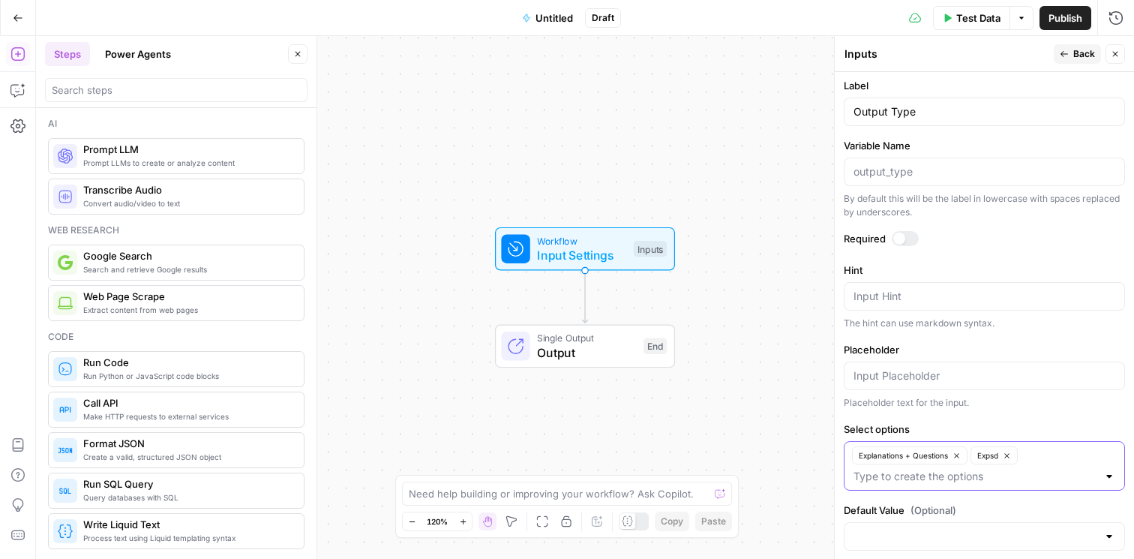
click at [1011, 455] on icon "button" at bounding box center [1007, 456] width 8 height 8
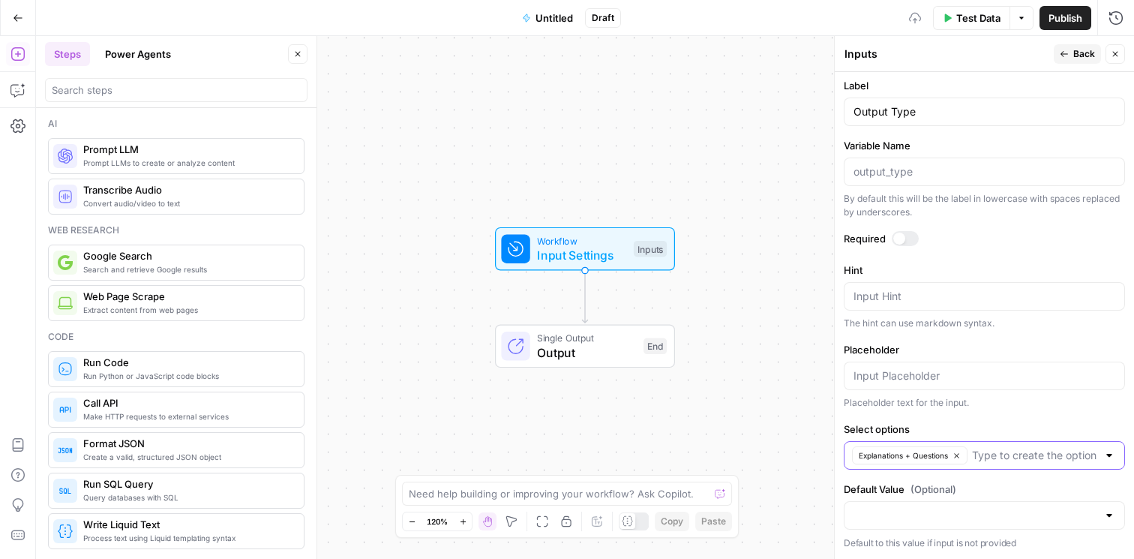
click at [990, 456] on input "Select options" at bounding box center [1034, 455] width 125 height 15
click at [979, 454] on input "Select options" at bounding box center [1034, 455] width 125 height 15
type input "Q"
type input "Just Explanations"
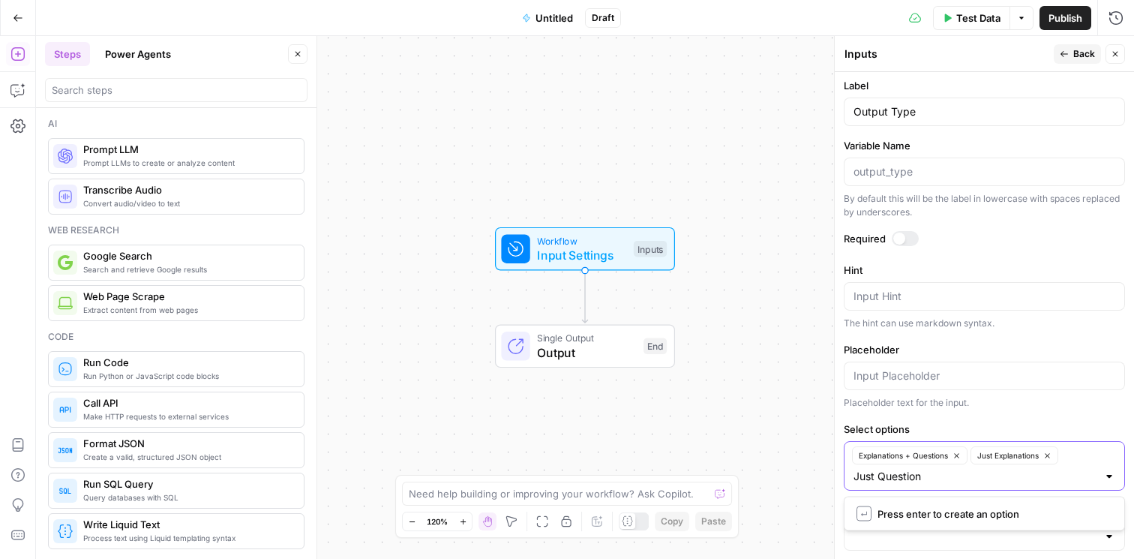
type input "Just Questions"
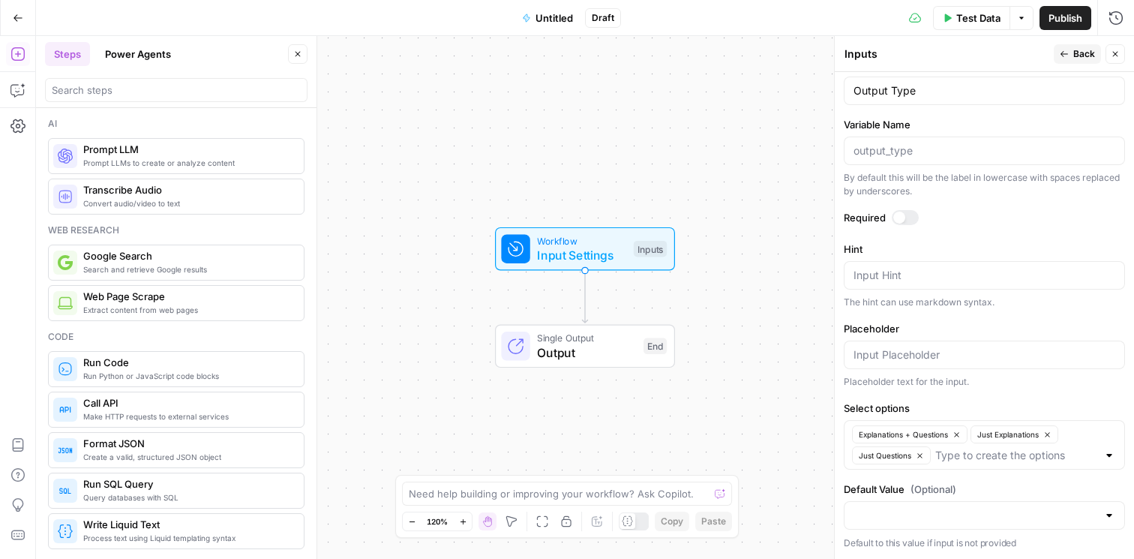
click at [902, 217] on div at bounding box center [899, 218] width 12 height 12
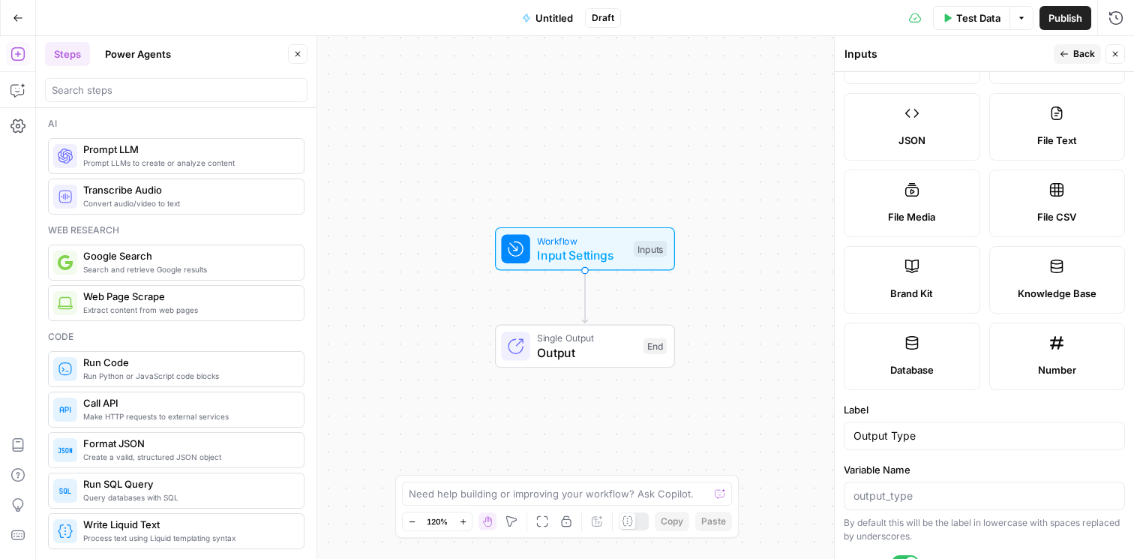
scroll to position [159, 0]
click at [1079, 53] on span "Back" at bounding box center [1084, 54] width 22 height 14
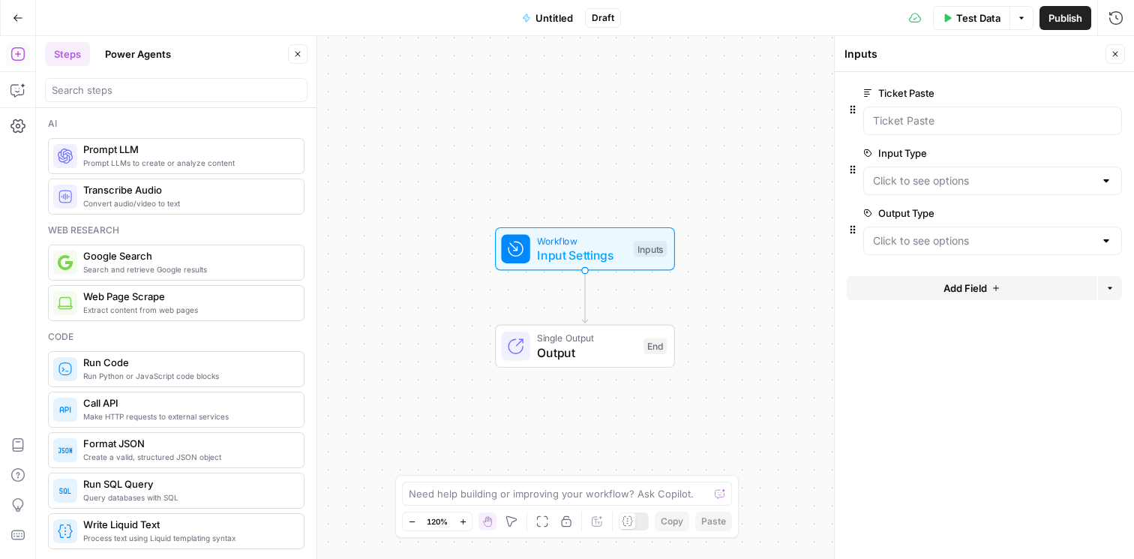
click at [966, 281] on span "Add Field" at bounding box center [966, 288] width 44 height 15
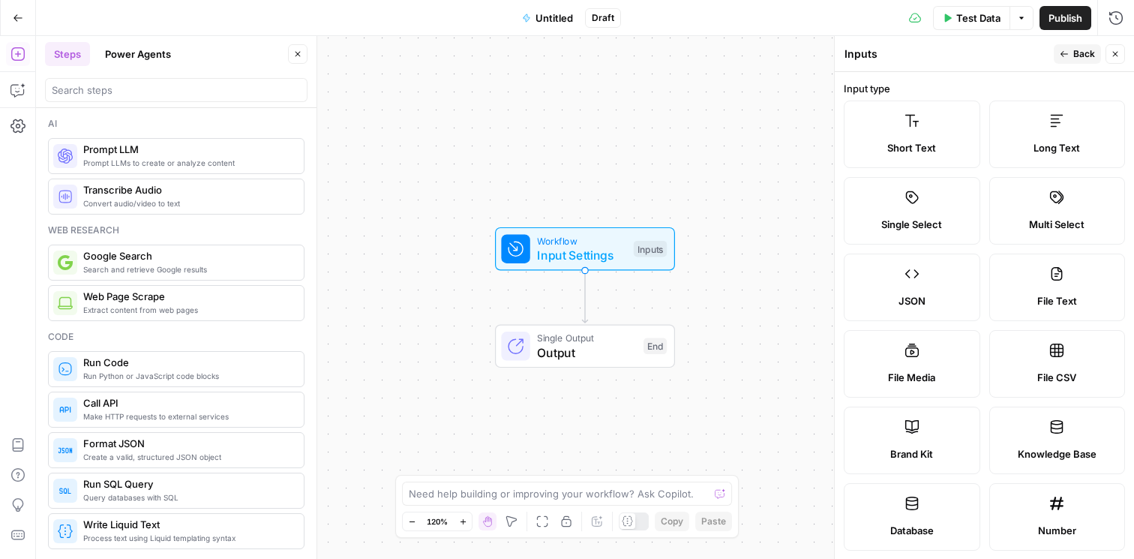
click at [1015, 128] on label "Long Text" at bounding box center [1057, 135] width 137 height 68
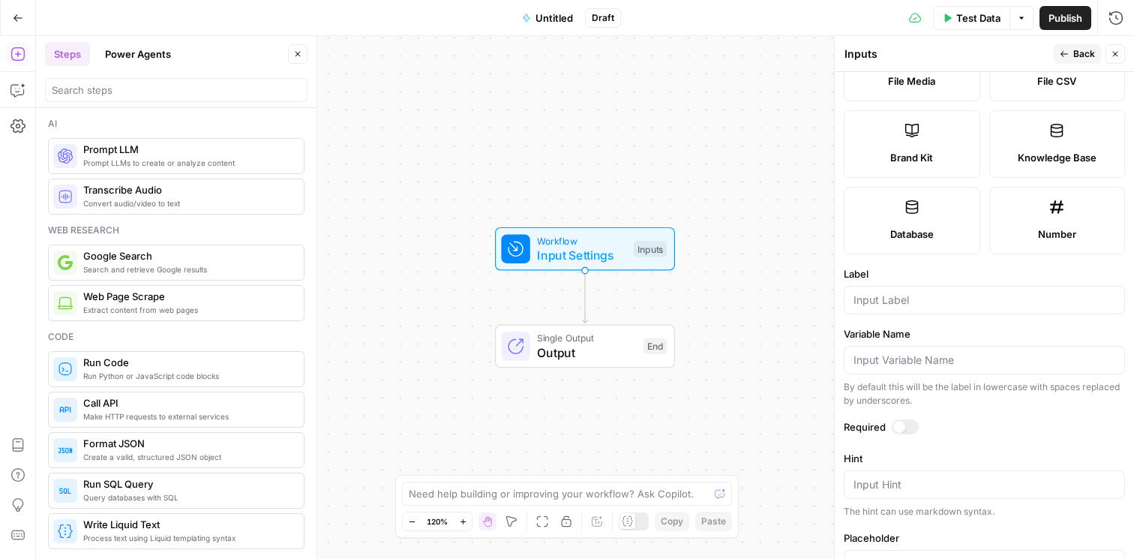
scroll to position [455, 0]
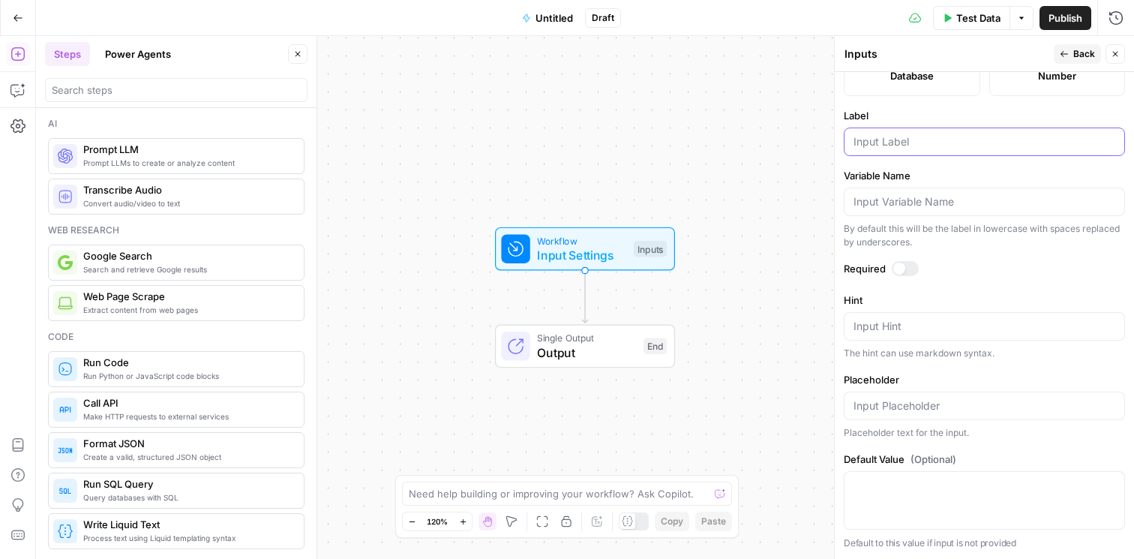
click at [920, 142] on input "Label" at bounding box center [985, 141] width 262 height 15
type input "Additional Information"
click at [929, 404] on input "Placeholder" at bounding box center [985, 405] width 262 height 15
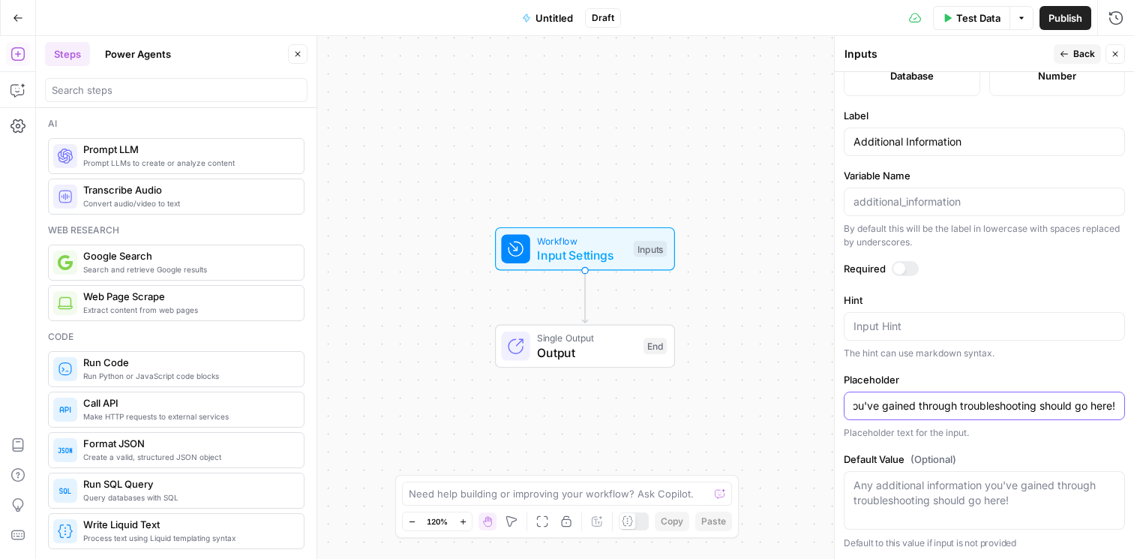
scroll to position [0, 143]
type input "Any additional information you've gained through troubleshooting should go here!"
click at [1076, 46] on button "Back" at bounding box center [1077, 54] width 47 height 20
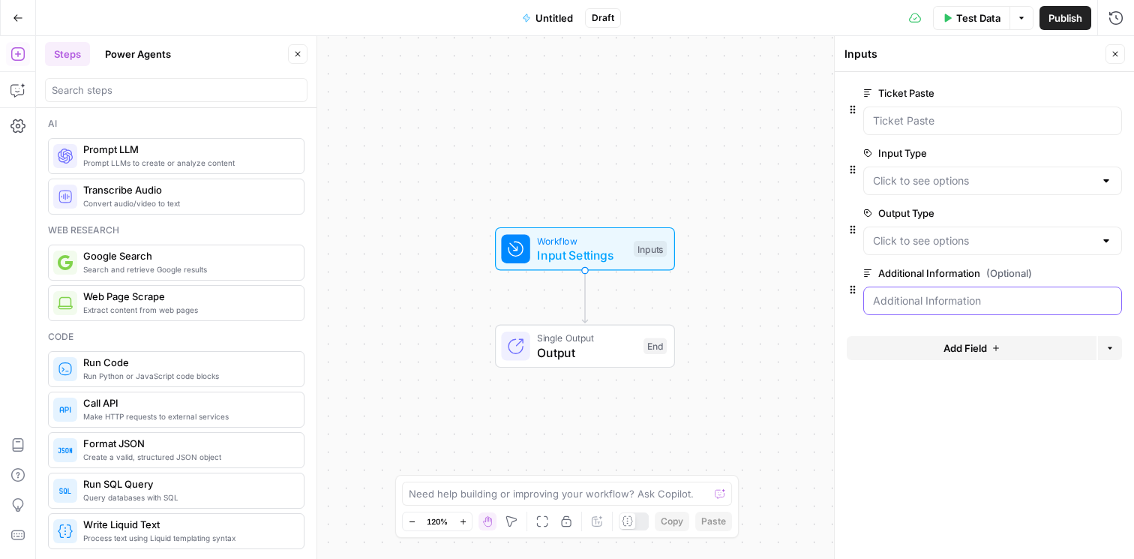
click at [997, 306] on Information "Additional Information (Optional)" at bounding box center [992, 300] width 239 height 15
click at [1073, 276] on span "edit field" at bounding box center [1065, 273] width 33 height 12
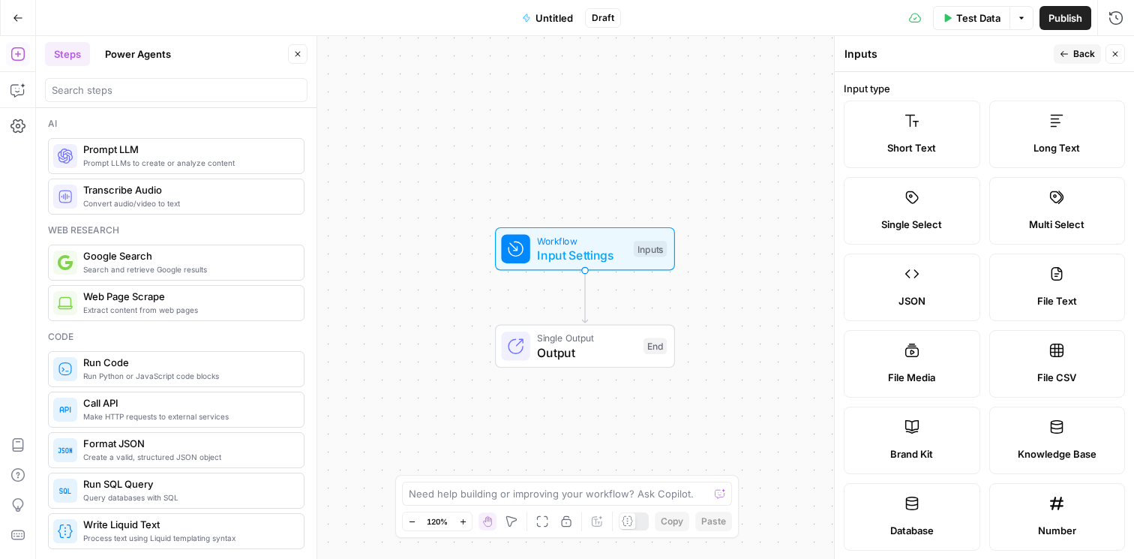
scroll to position [455, 0]
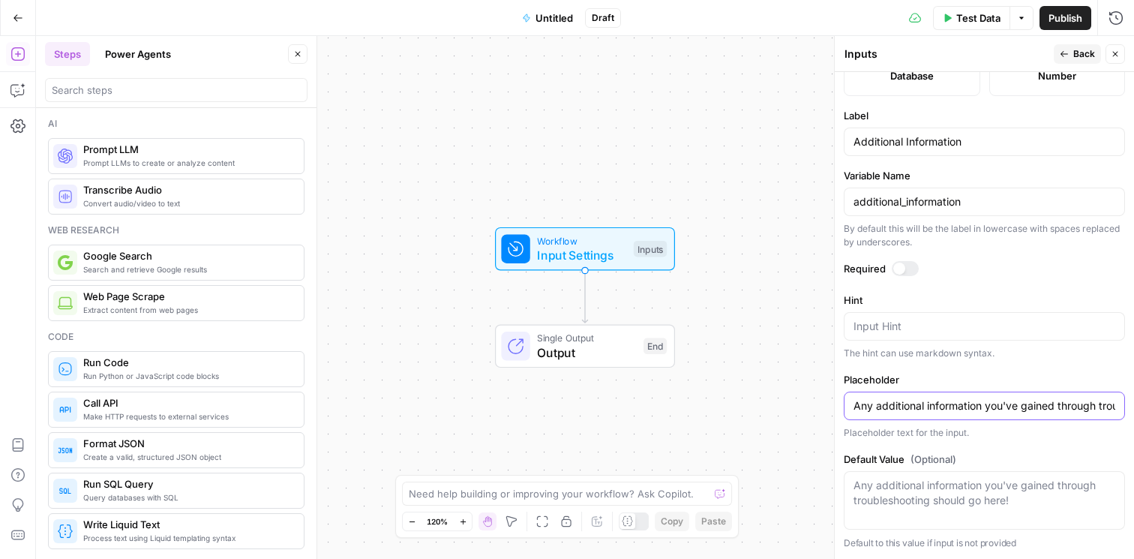
click at [936, 403] on input "Any additional information you've gained through troubleshooting should go here!" at bounding box center [985, 405] width 262 height 15
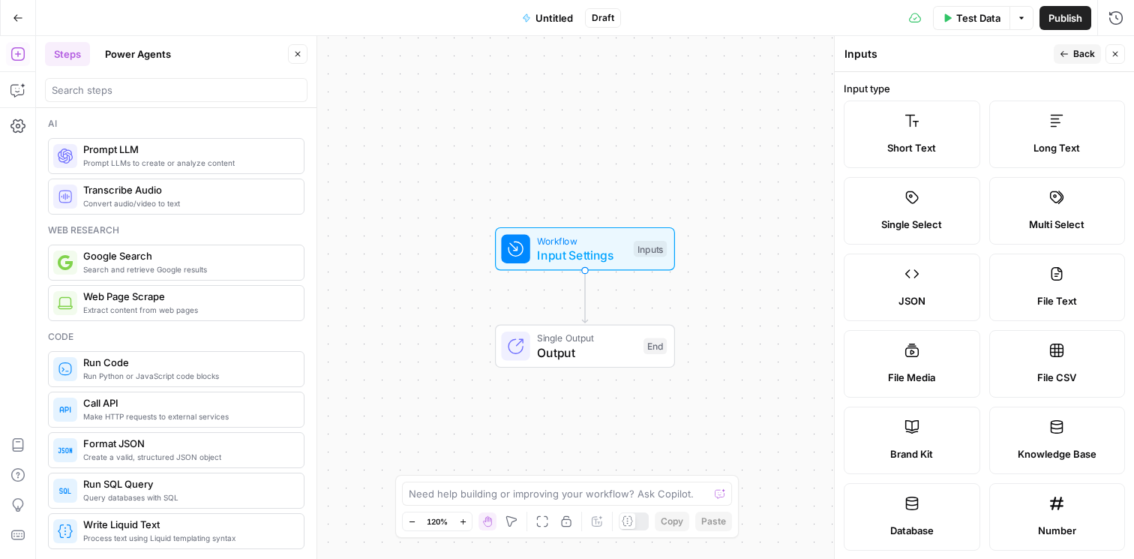
scroll to position [0, 0]
click at [1066, 57] on icon "button" at bounding box center [1064, 54] width 9 height 9
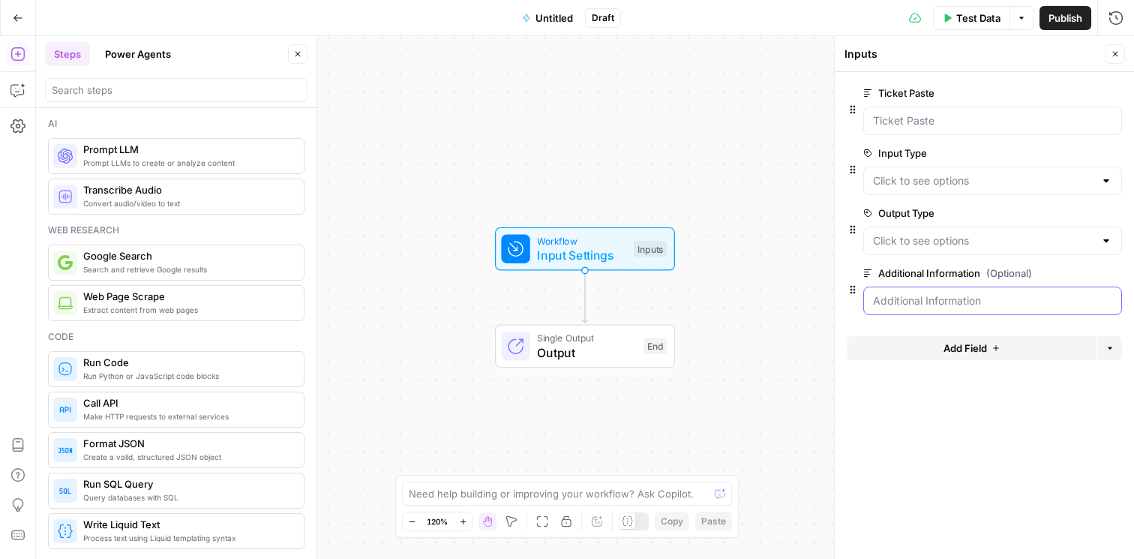
click at [1004, 303] on Information "Additional Information (Optional)" at bounding box center [992, 300] width 239 height 15
click at [945, 248] on Type "Output Type" at bounding box center [983, 240] width 221 height 15
click at [961, 245] on Type "Output Type" at bounding box center [983, 240] width 221 height 15
click at [932, 170] on div at bounding box center [992, 181] width 259 height 29
click at [936, 118] on Paste "Ticket Paste" at bounding box center [992, 120] width 239 height 15
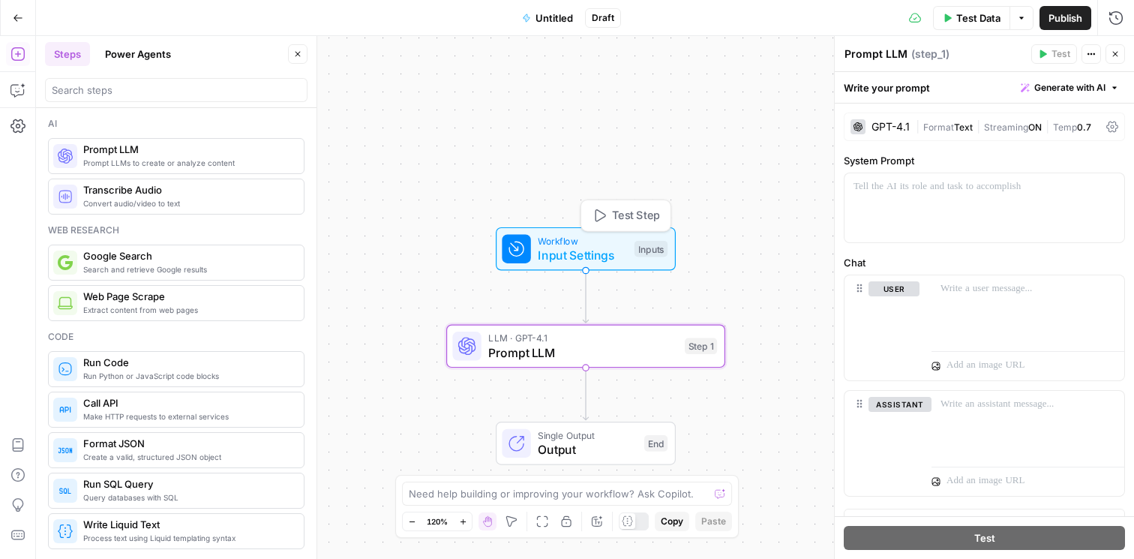
click at [549, 246] on span "Input Settings" at bounding box center [582, 255] width 89 height 18
click at [554, 240] on span "Workflow" at bounding box center [582, 240] width 89 height 14
click at [1109, 56] on button "Close" at bounding box center [1116, 54] width 20 height 20
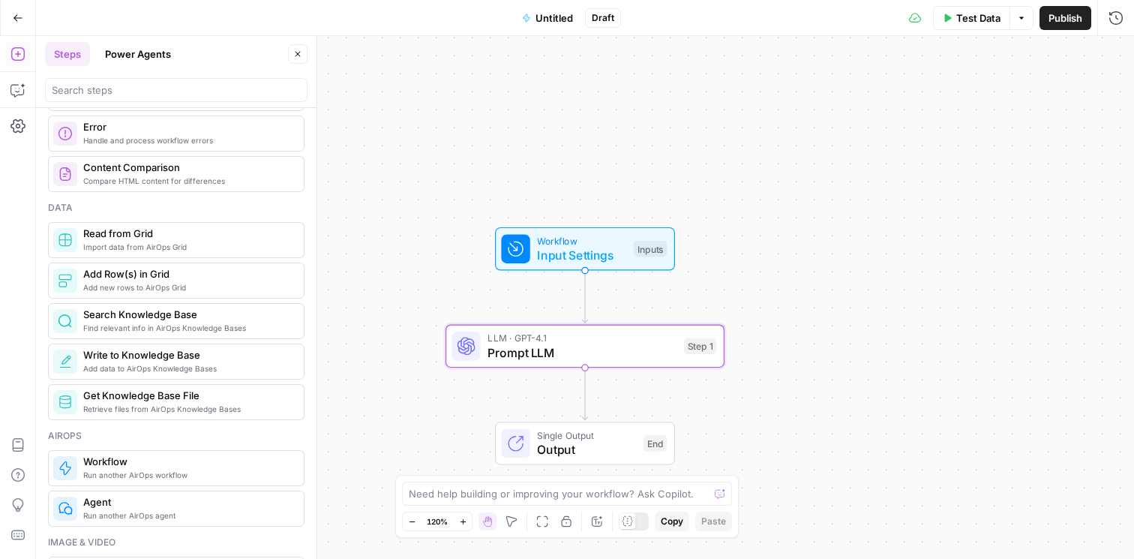
scroll to position [586, 0]
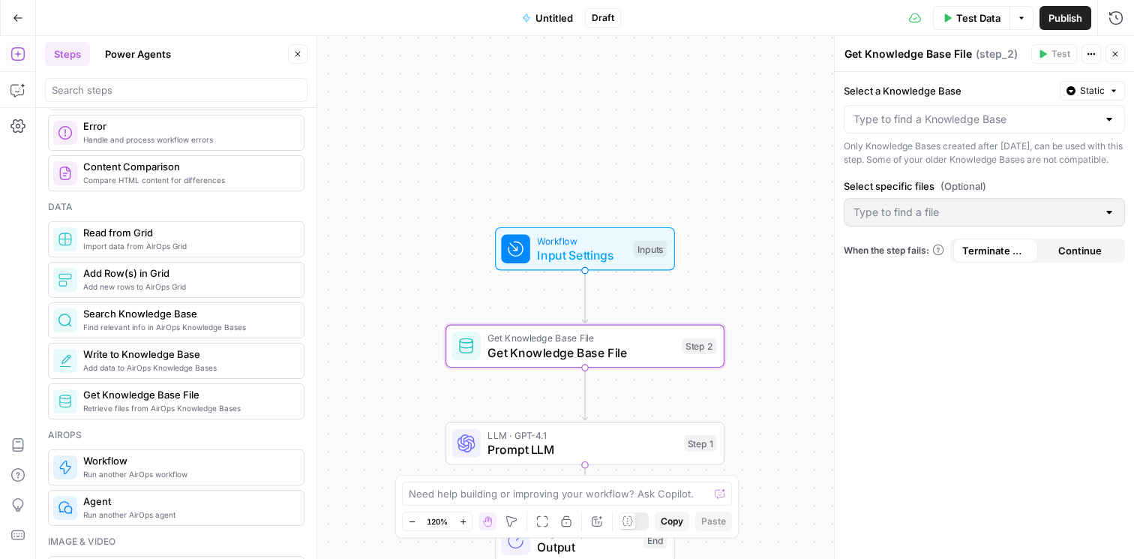
click at [899, 214] on div at bounding box center [984, 212] width 281 height 29
click at [905, 123] on input "Select a Knowledge Base" at bounding box center [976, 119] width 244 height 15
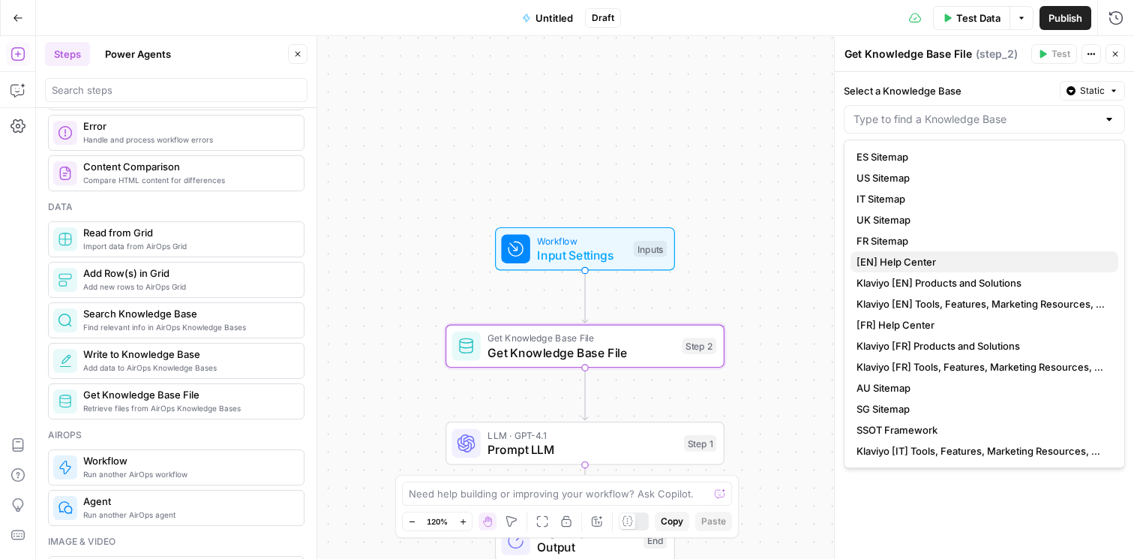
click at [895, 256] on span "[EN] Help Center" at bounding box center [982, 261] width 250 height 15
type input "[EN] Help Center"
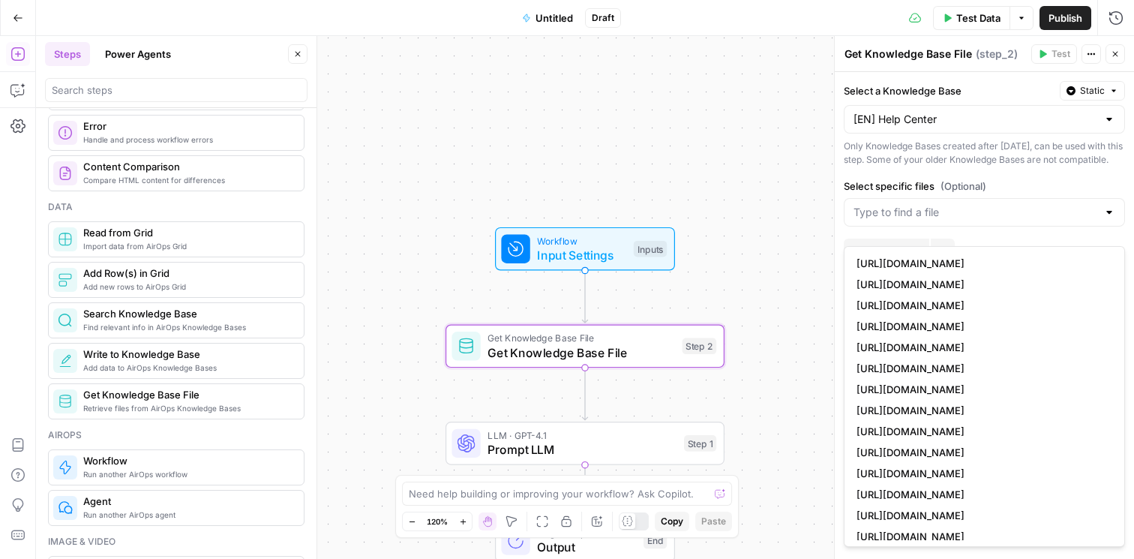
click at [902, 212] on div at bounding box center [984, 212] width 281 height 29
click at [944, 182] on div "Select a Knowledge Base Static [EN] Help Center Only Knowledge Bases created af…" at bounding box center [984, 315] width 299 height 487
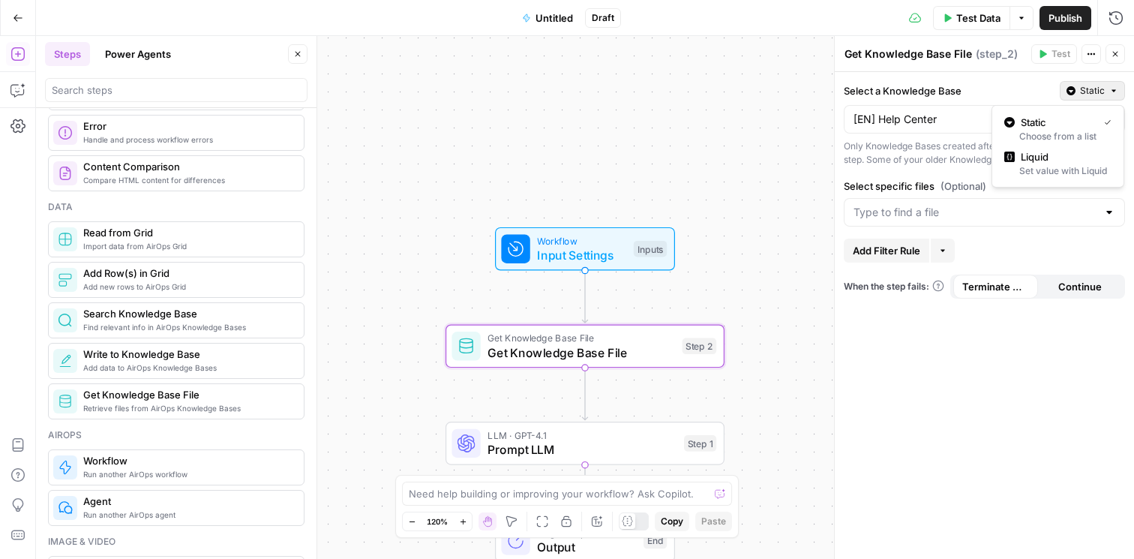
click at [1073, 90] on icon "button" at bounding box center [1071, 90] width 9 height 9
click at [1054, 160] on span "Liquid" at bounding box center [1063, 156] width 85 height 15
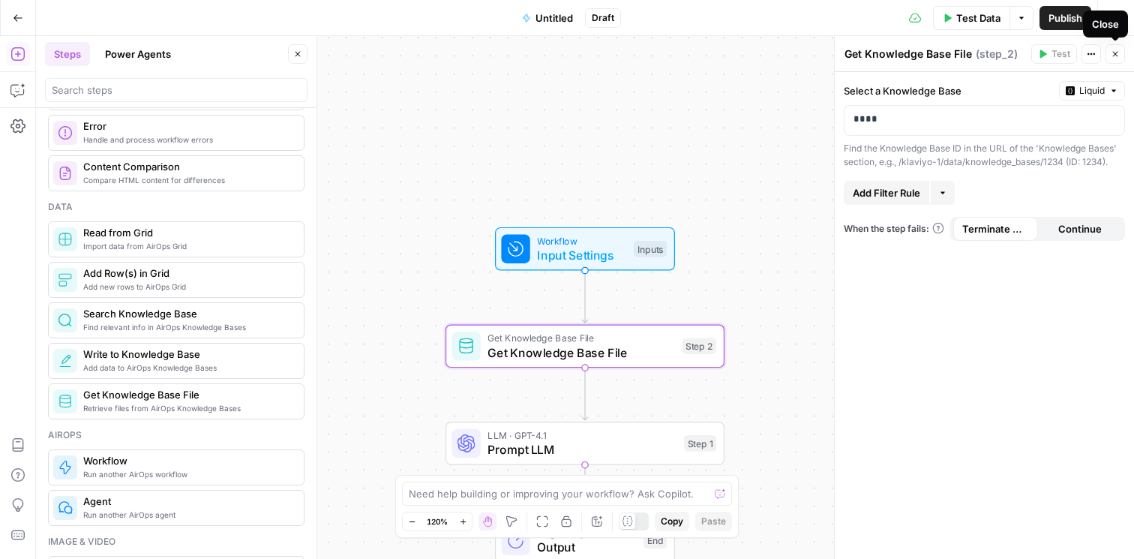
click at [1089, 57] on icon "button" at bounding box center [1091, 54] width 9 height 9
click at [1045, 134] on div "Add Note Delete Step" at bounding box center [1041, 104] width 120 height 68
click at [1046, 122] on span "Delete Step" at bounding box center [1046, 120] width 72 height 15
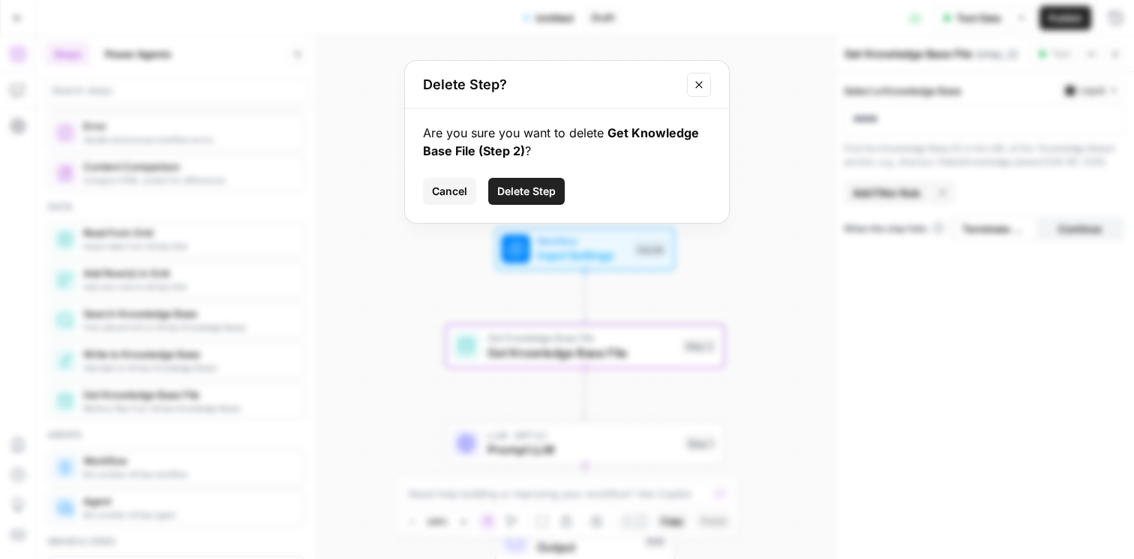
click at [536, 188] on span "Delete Step" at bounding box center [526, 191] width 59 height 15
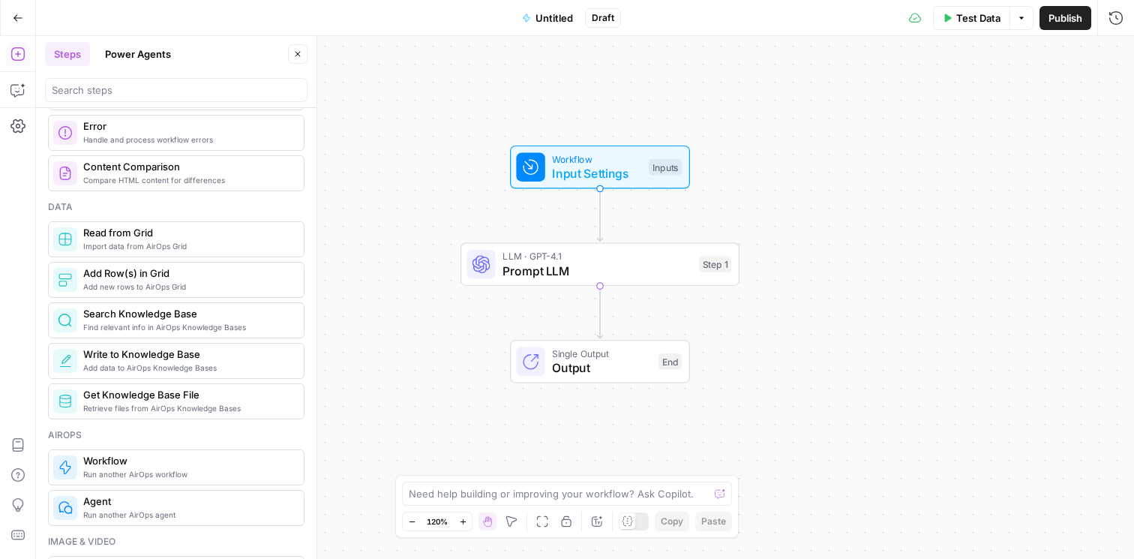
drag, startPoint x: 779, startPoint y: 381, endPoint x: 795, endPoint y: 299, distance: 83.3
click at [794, 299] on div "Workflow Input Settings Inputs LLM · GPT-4.1 Prompt LLM Step 1 Single Output Ou…" at bounding box center [585, 297] width 1098 height 523
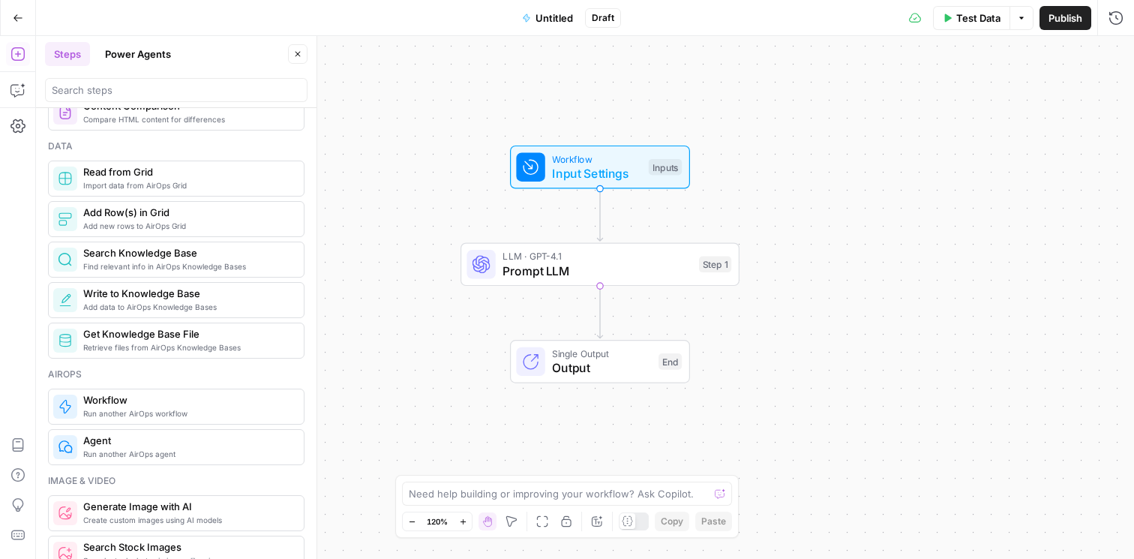
scroll to position [656, 0]
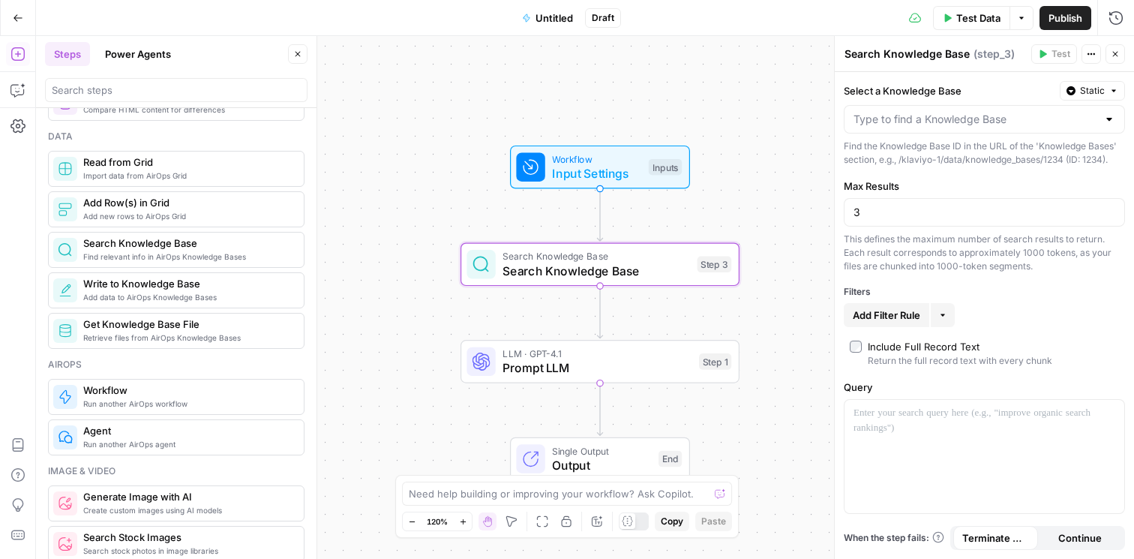
click at [927, 131] on div at bounding box center [984, 119] width 281 height 29
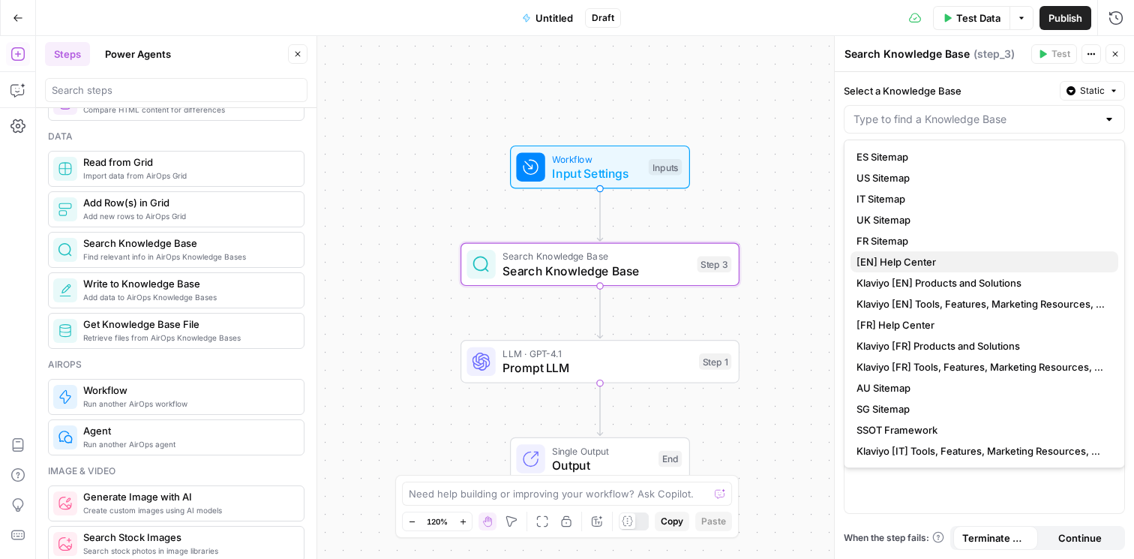
click at [888, 258] on span "[EN] Help Center" at bounding box center [982, 261] width 250 height 15
type input "[EN] Help Center"
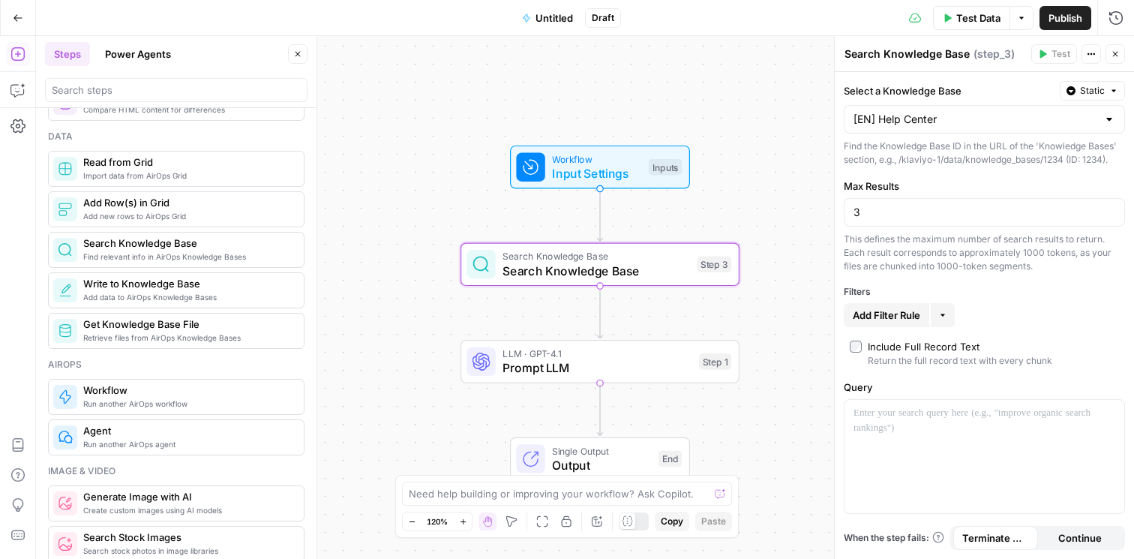
click at [1094, 55] on icon "button" at bounding box center [1091, 54] width 9 height 9
click at [1033, 121] on span "Delete Step" at bounding box center [1046, 120] width 72 height 15
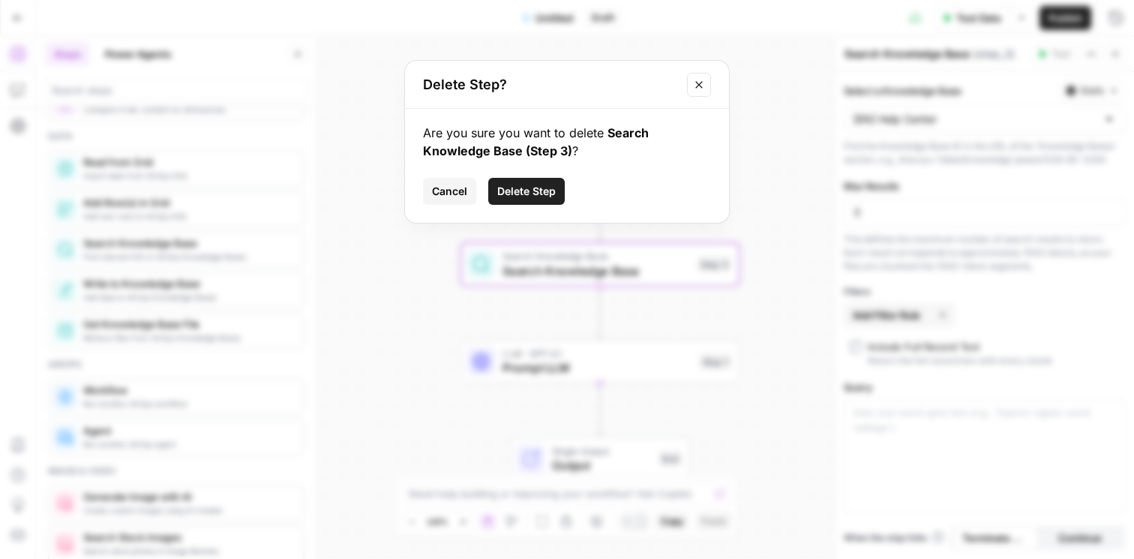
click at [516, 196] on span "Delete Step" at bounding box center [526, 191] width 59 height 15
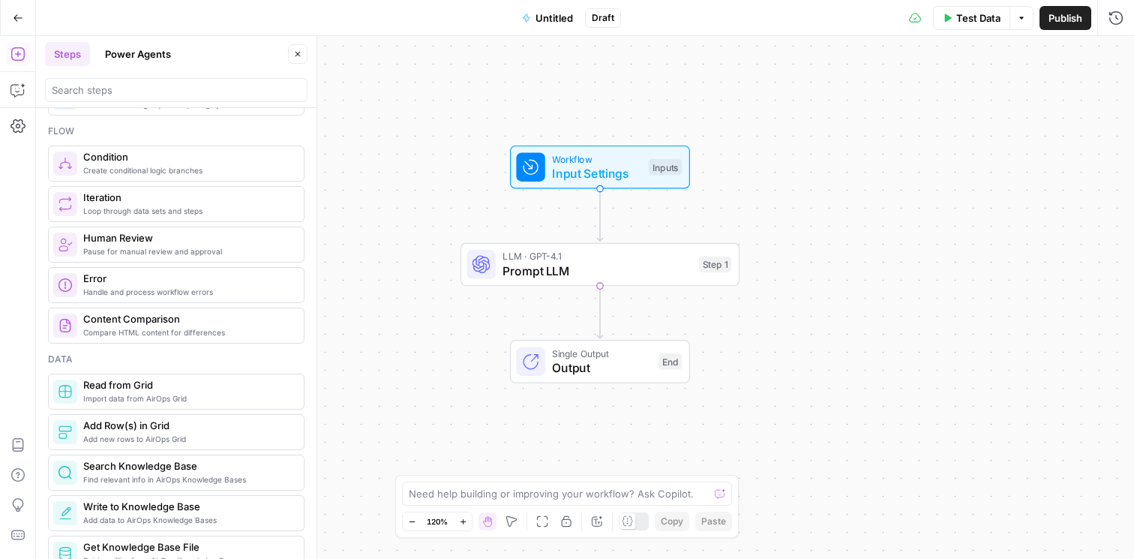
scroll to position [0, 0]
